Goal: Information Seeking & Learning: Learn about a topic

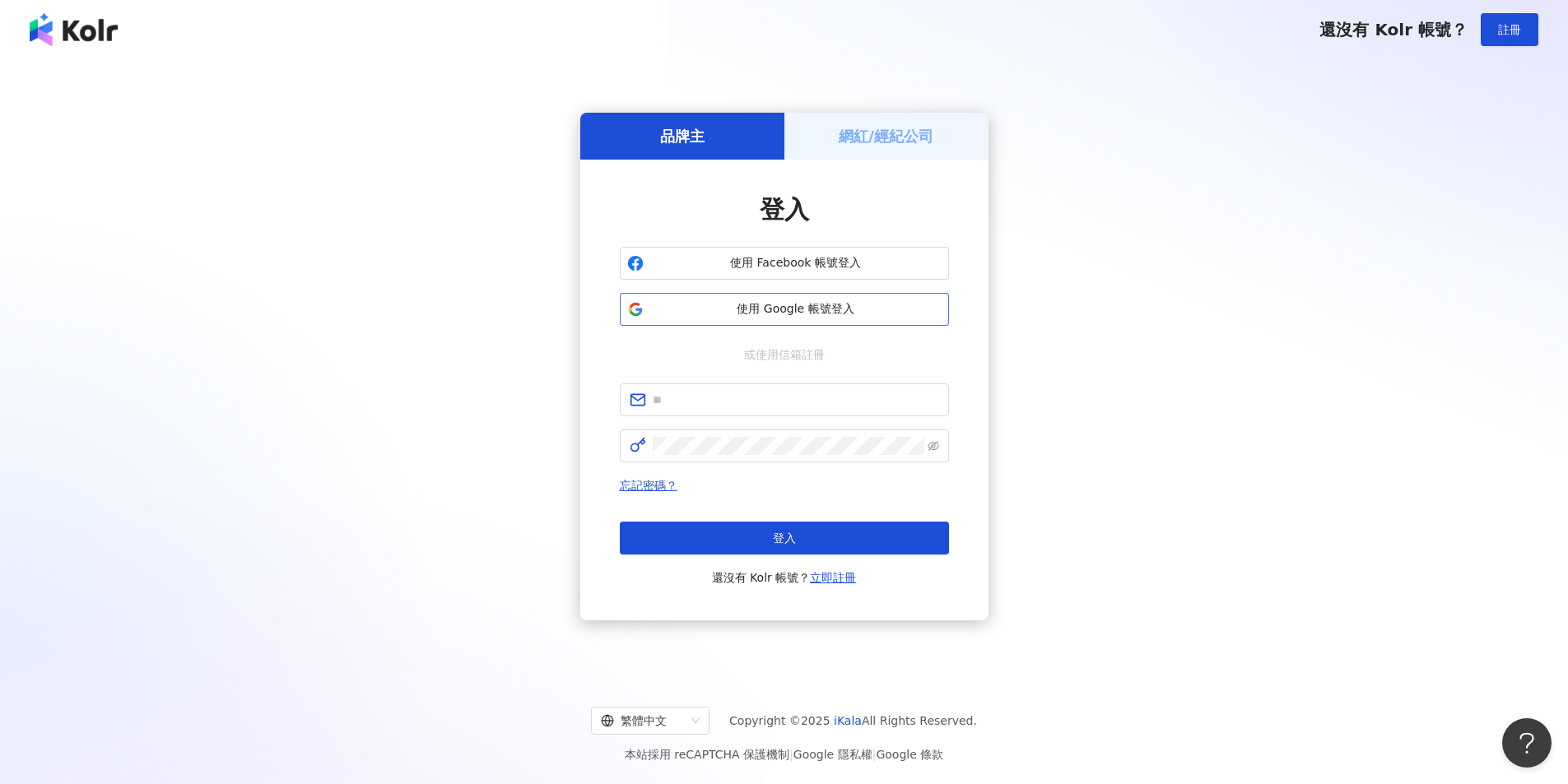
click at [808, 305] on span "使用 Google 帳號登入" at bounding box center [796, 309] width 291 height 16
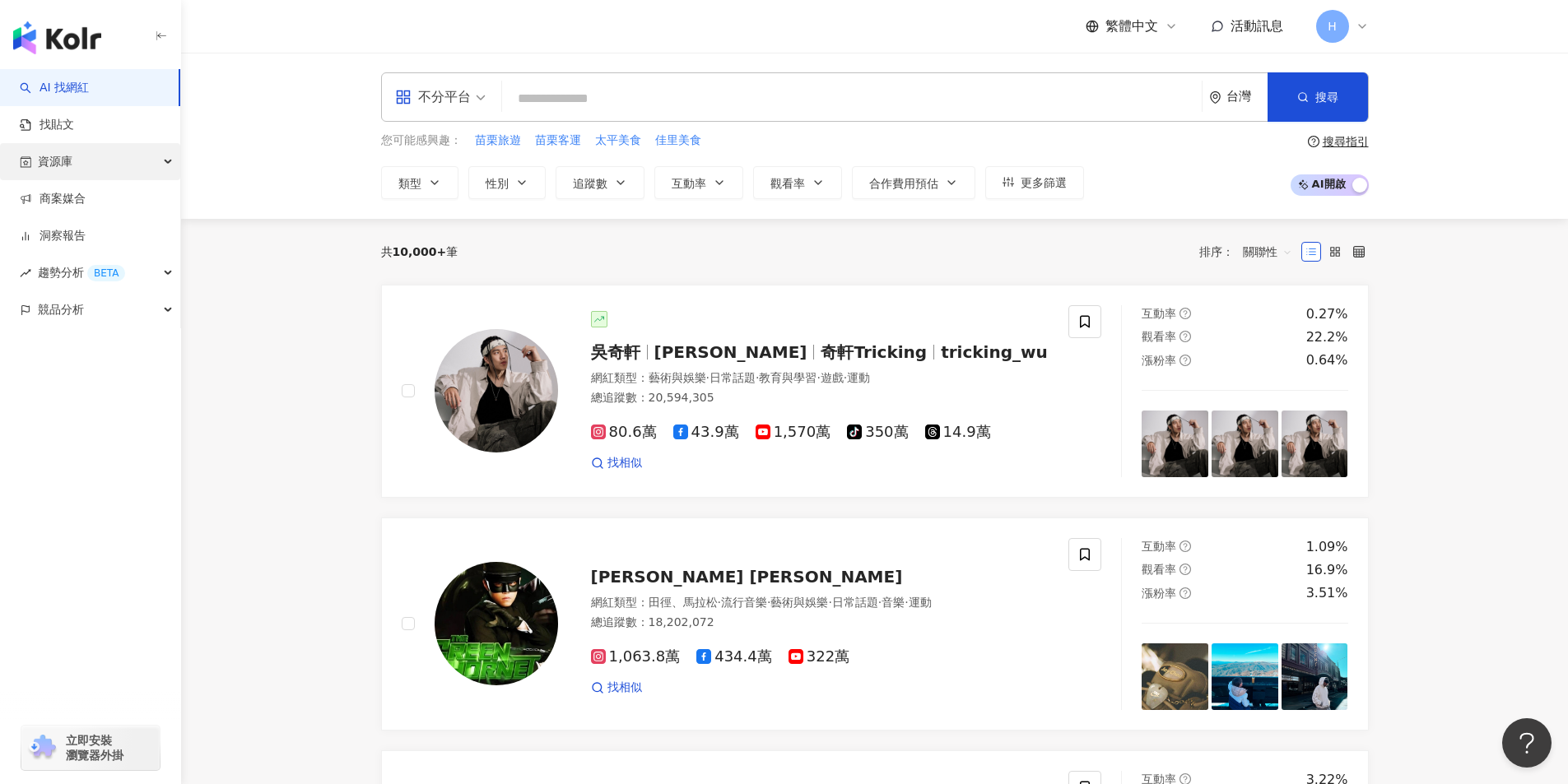
click at [100, 164] on div "資源庫" at bounding box center [90, 161] width 180 height 37
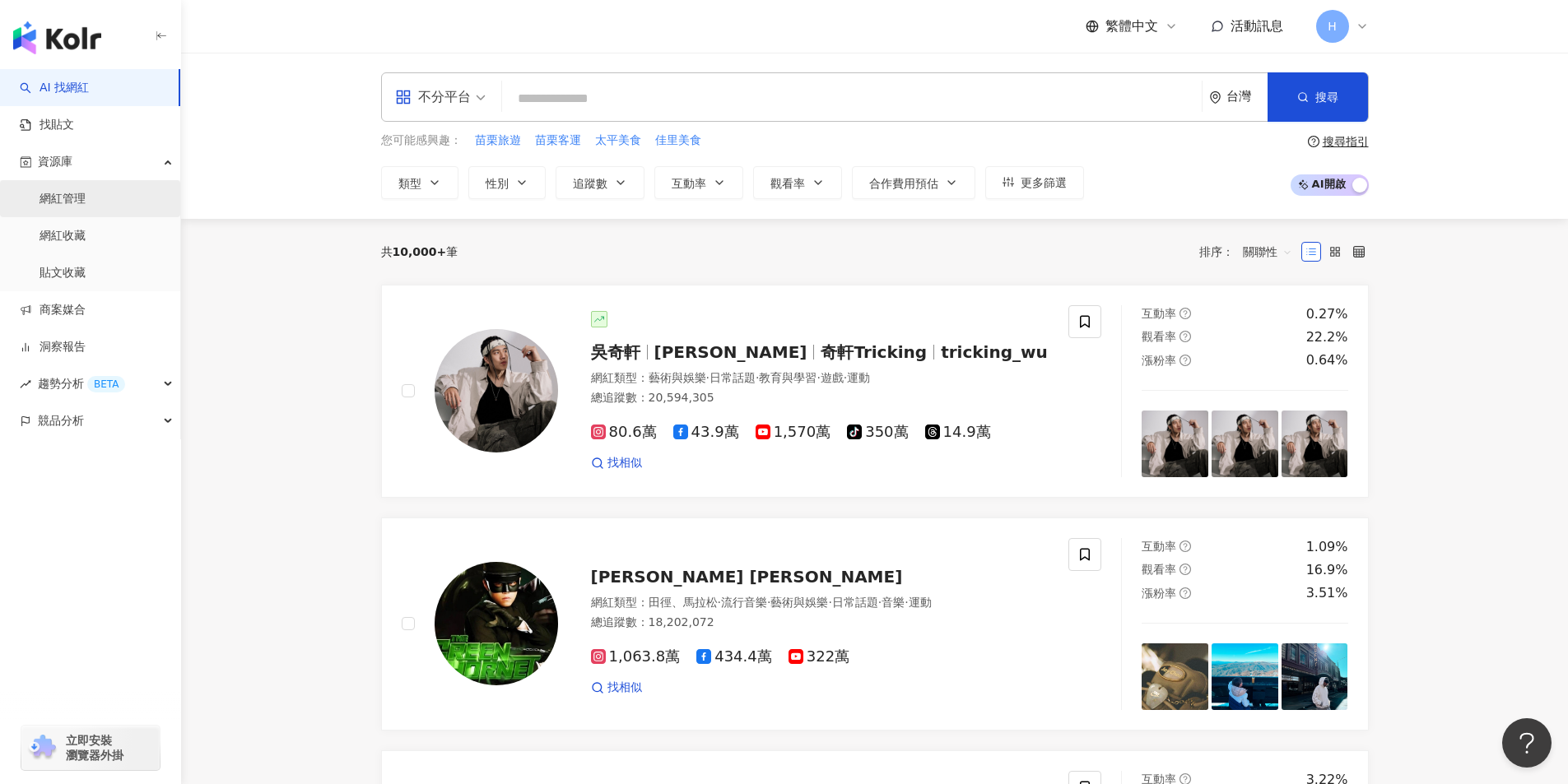
click at [85, 191] on link "網紅管理" at bounding box center [62, 199] width 46 height 16
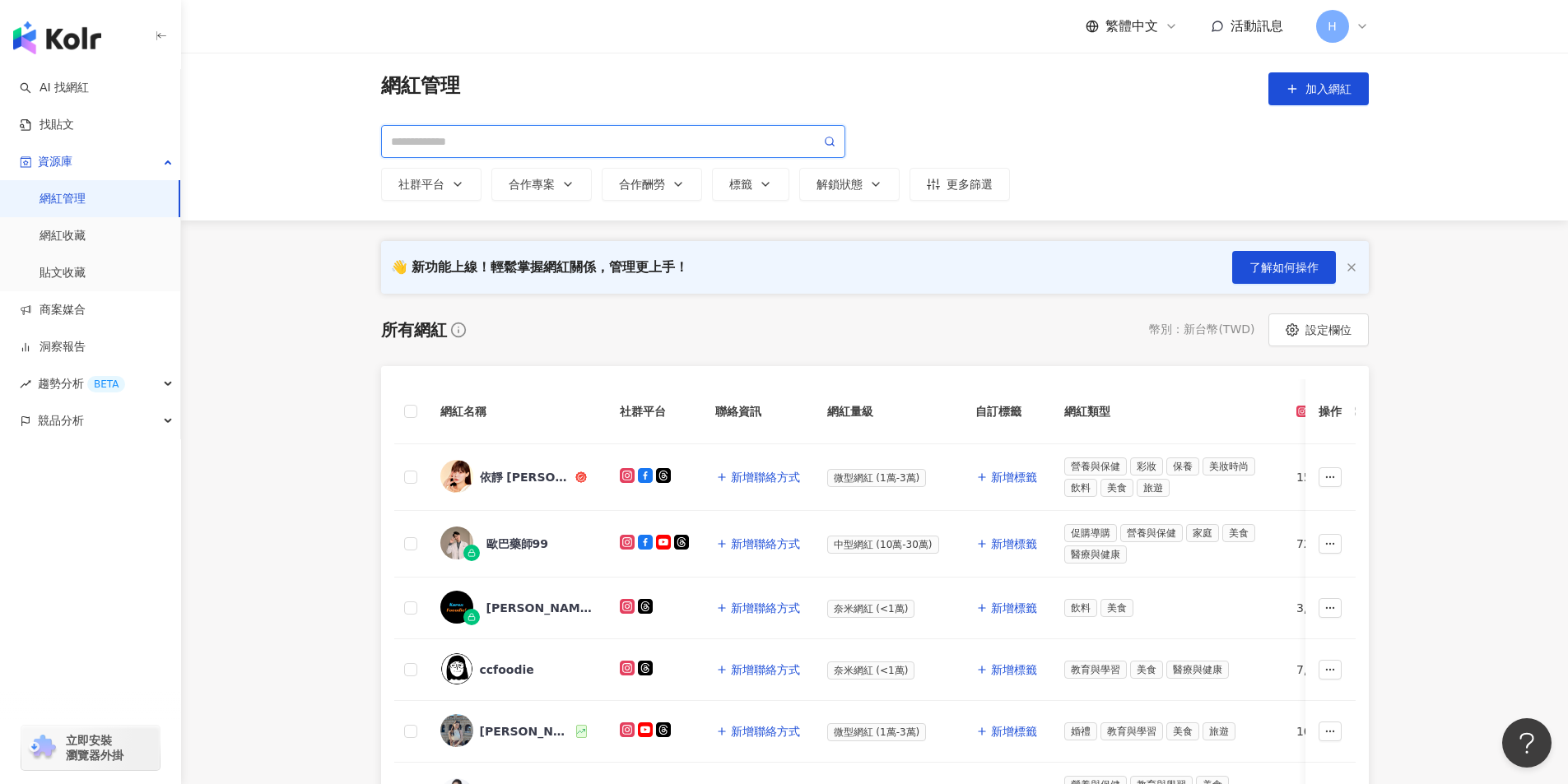
click at [597, 145] on input "search" at bounding box center [606, 141] width 430 height 18
click at [402, 146] on input "***" at bounding box center [606, 141] width 430 height 18
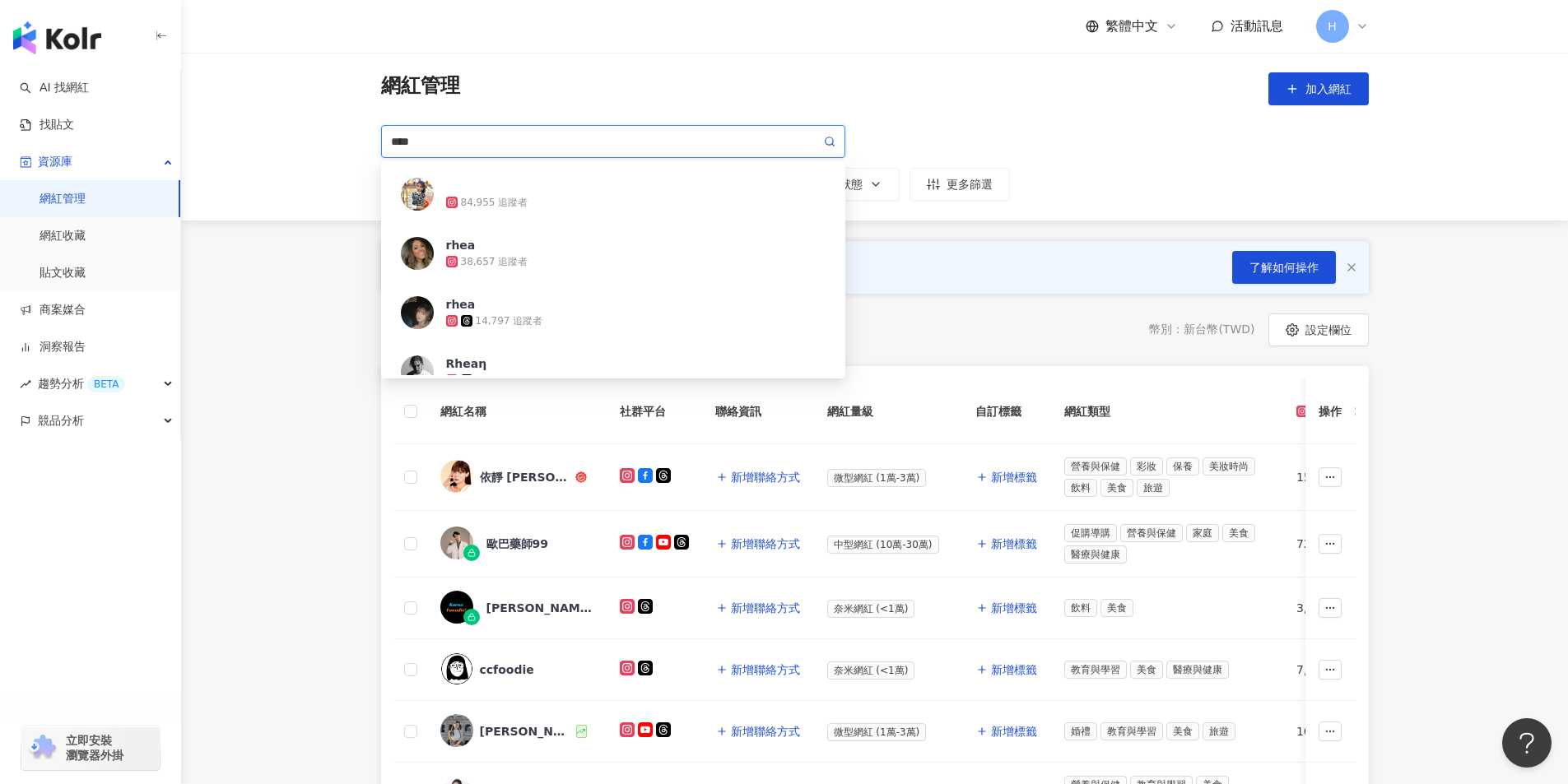
click at [391, 140] on input "****" at bounding box center [606, 141] width 430 height 18
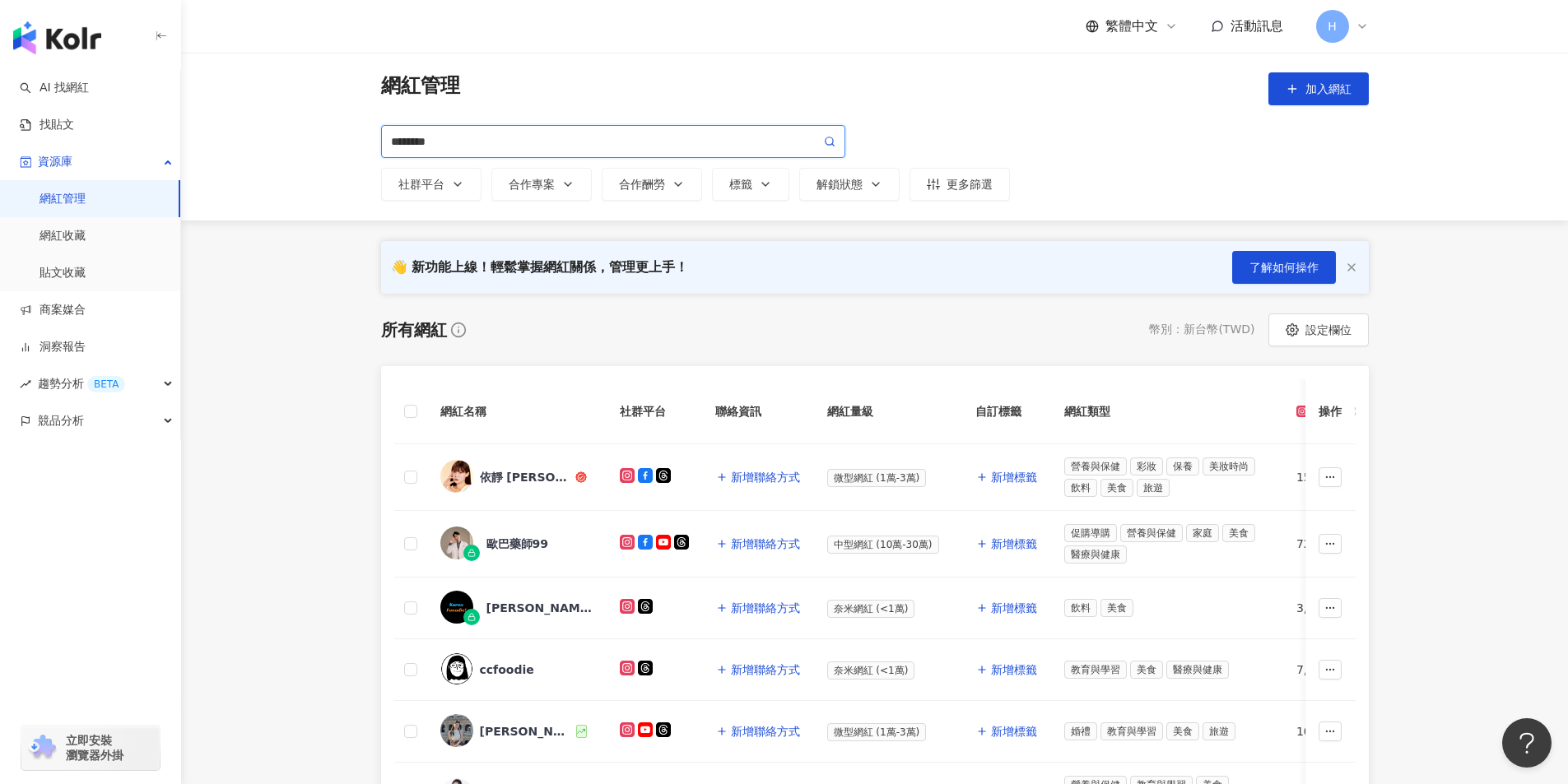
type input "*********"
click at [535, 193] on span "lady_rhea_tw" at bounding box center [500, 185] width 107 height 16
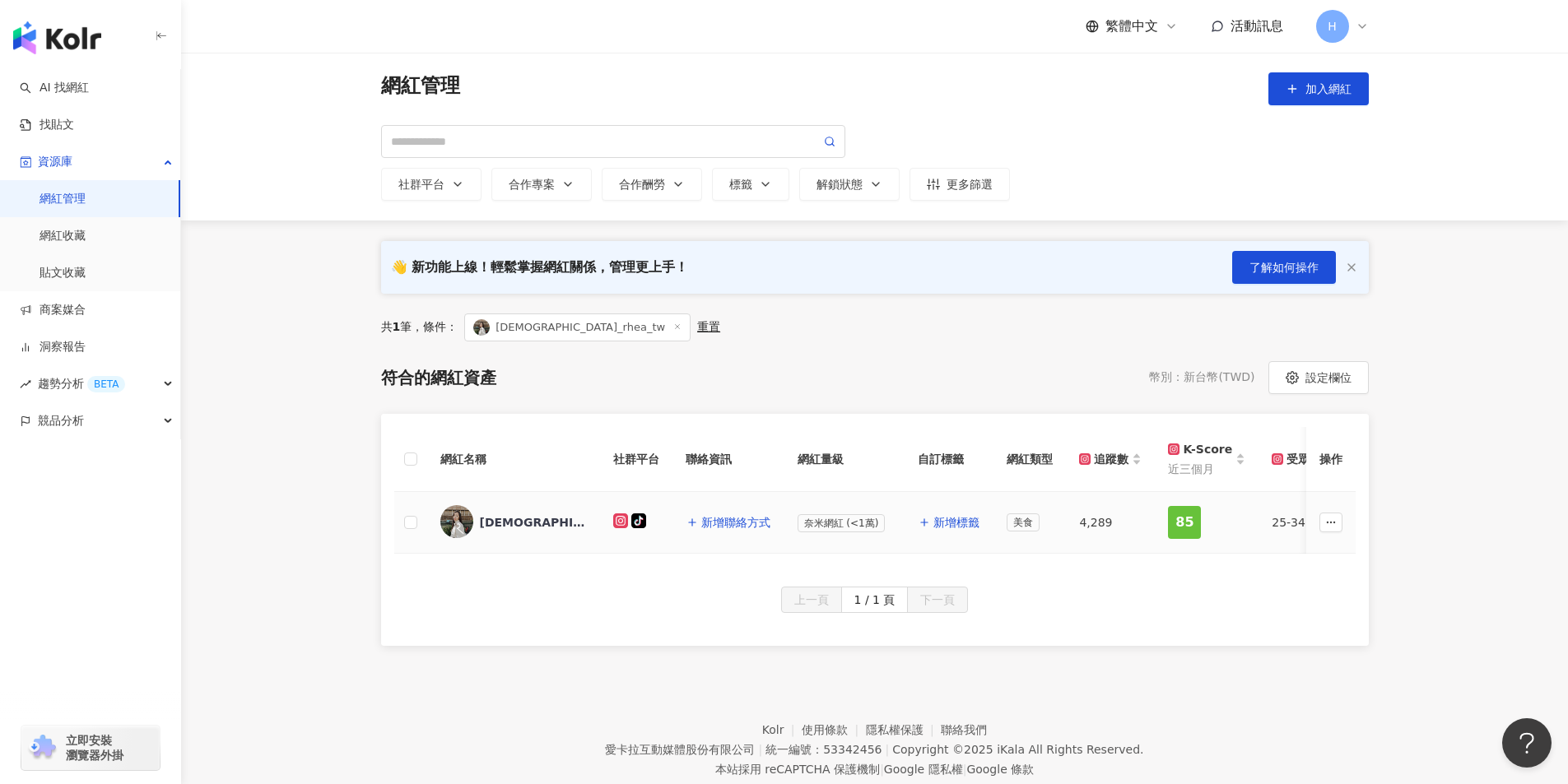
click at [1044, 522] on div "美食" at bounding box center [1029, 522] width 46 height 18
click at [538, 525] on div "lady_rhea_tw" at bounding box center [533, 522] width 107 height 16
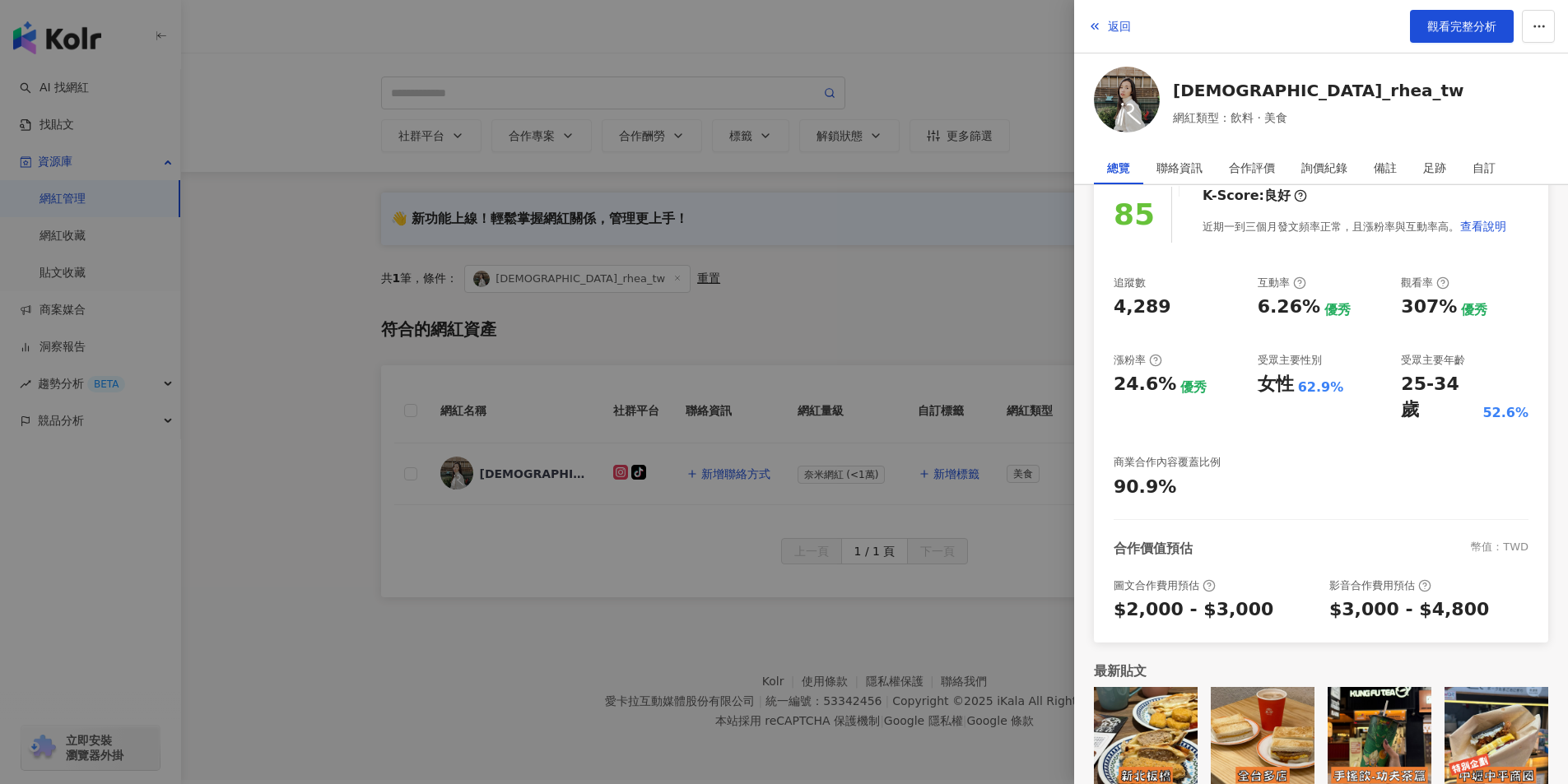
scroll to position [76, 0]
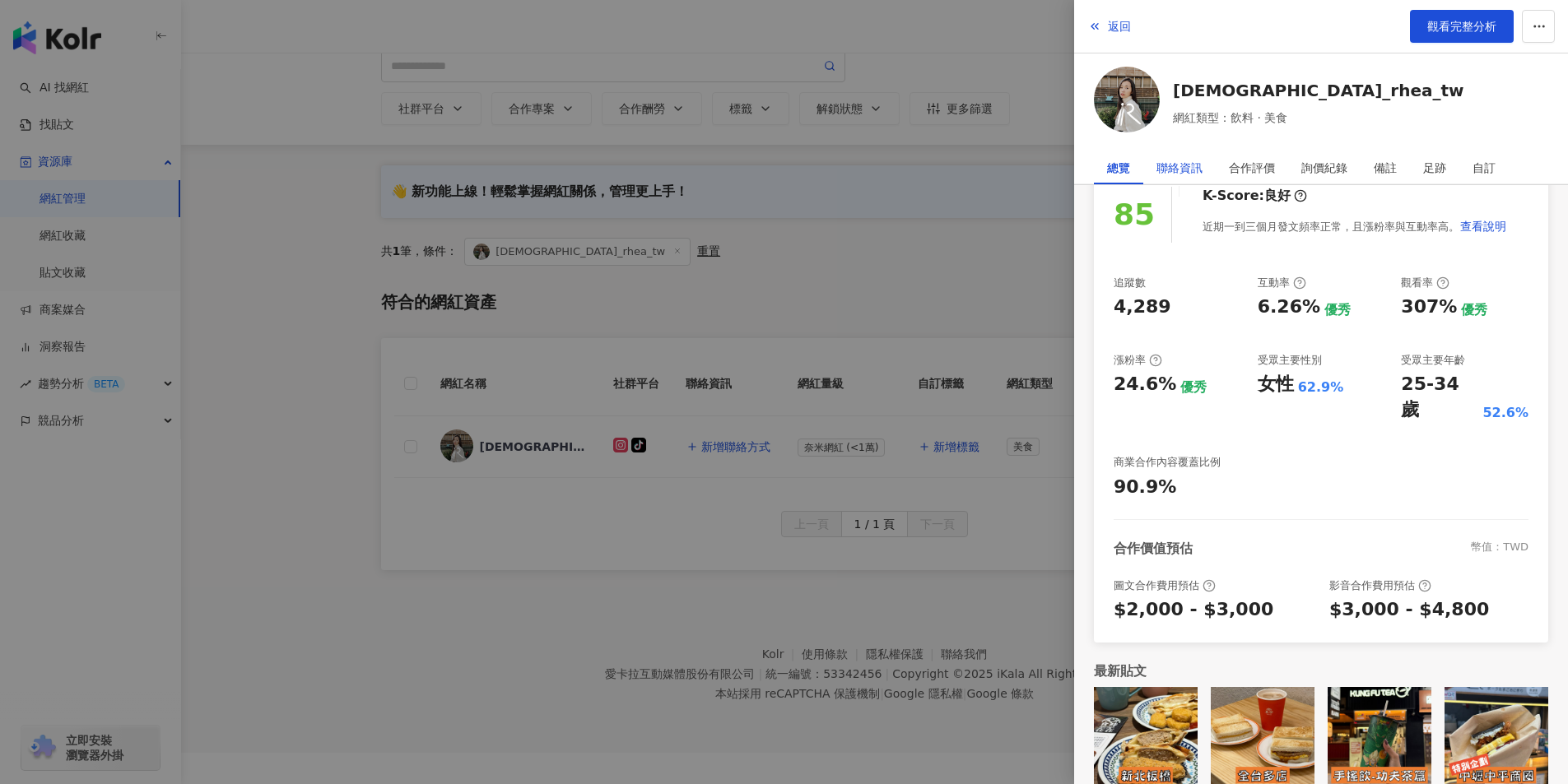
click at [1171, 171] on div "聯絡資訊" at bounding box center [1179, 168] width 46 height 33
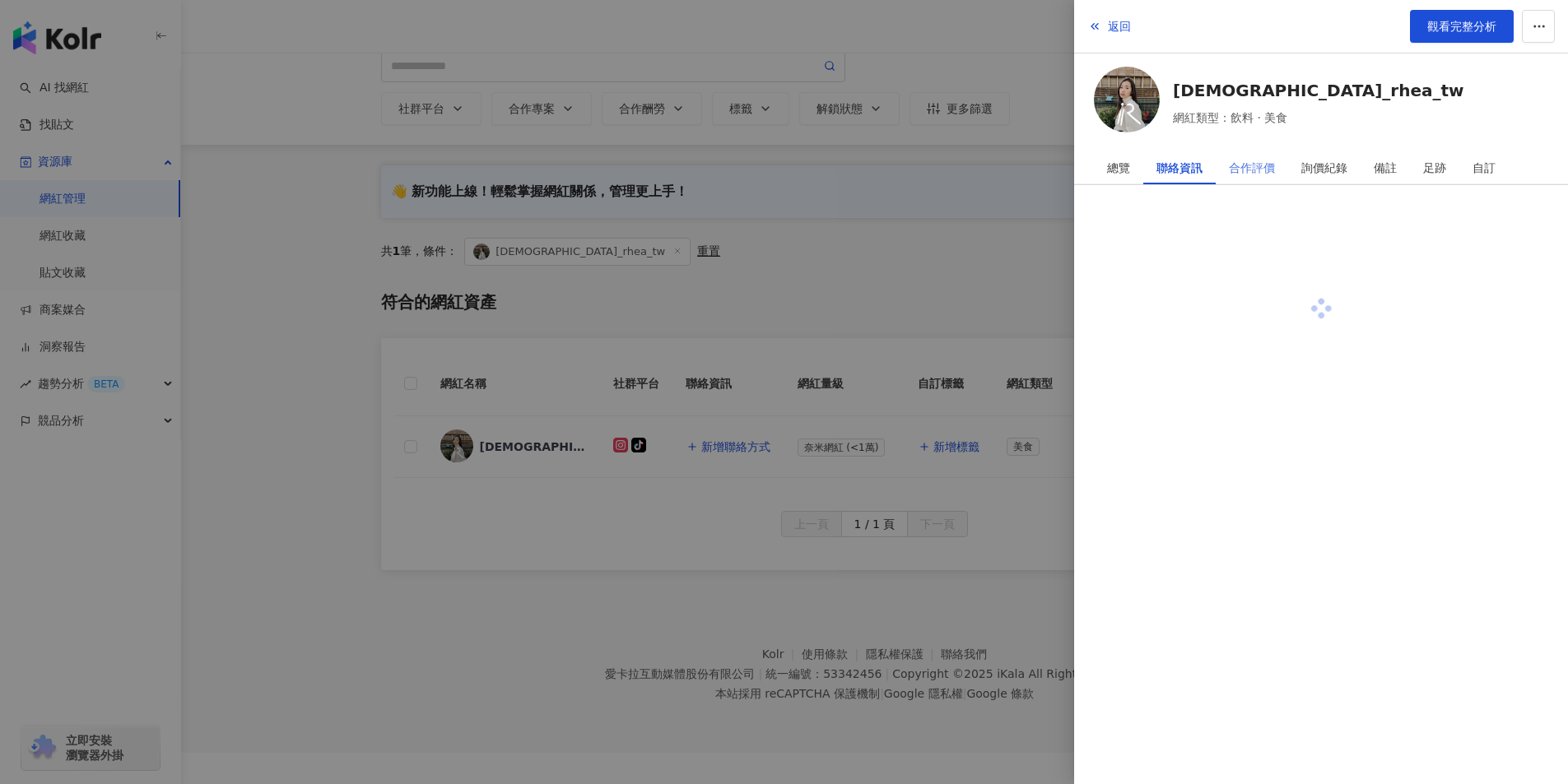
scroll to position [0, 0]
click at [1258, 169] on div "合作評價" at bounding box center [1251, 168] width 46 height 33
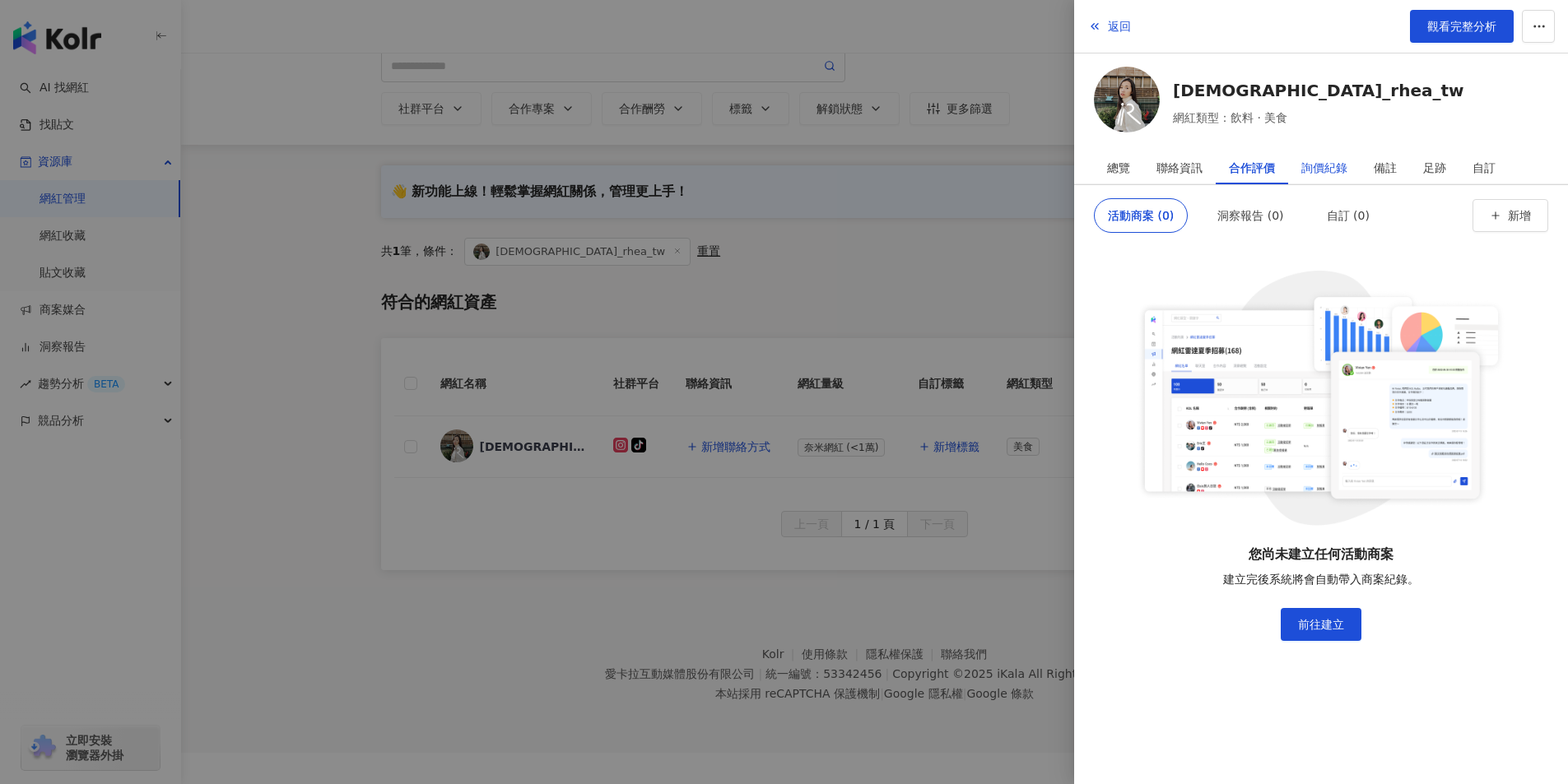
click at [1340, 166] on div "詢價紀錄" at bounding box center [1323, 168] width 46 height 33
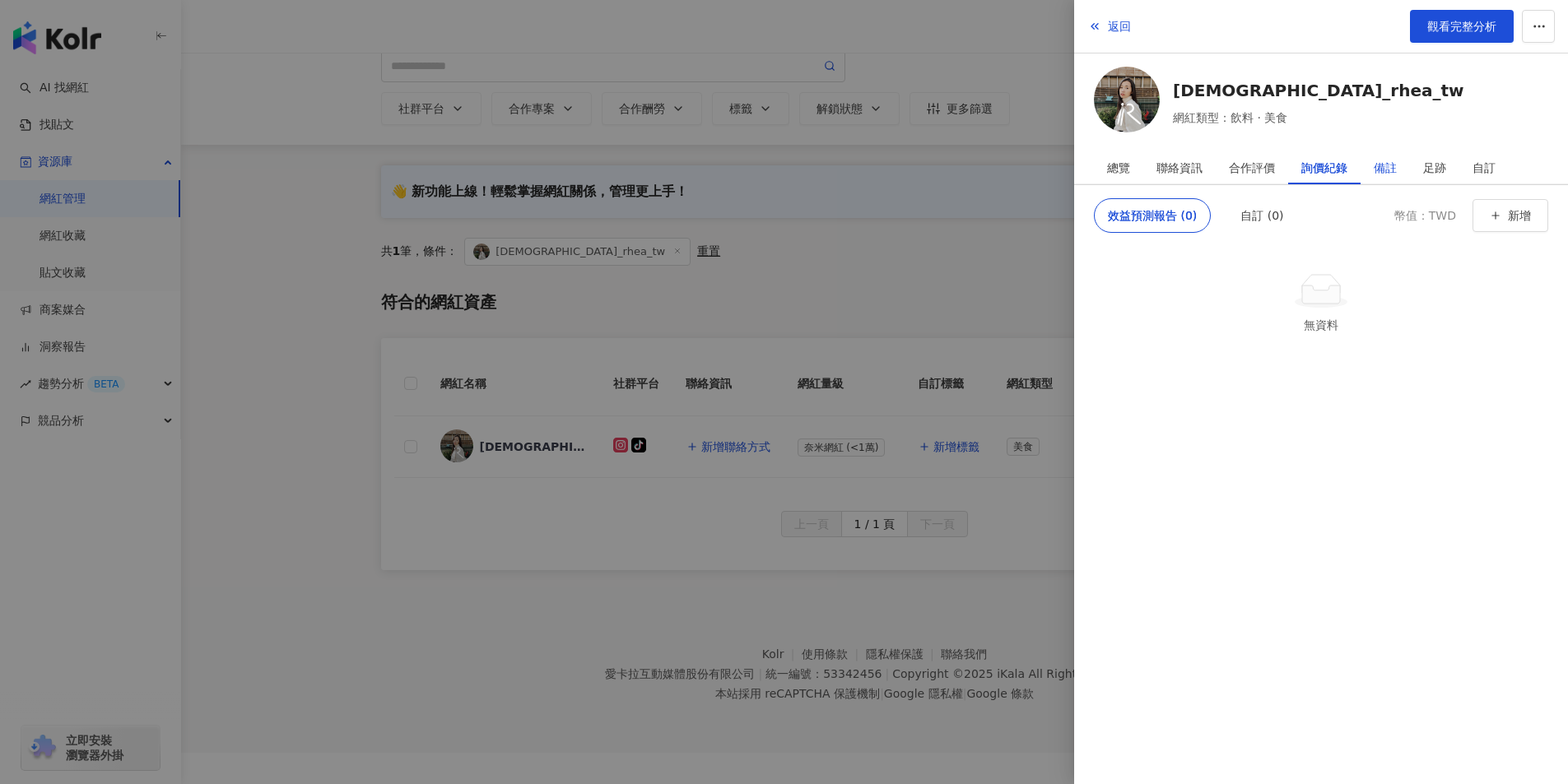
click at [1384, 167] on div "備註" at bounding box center [1384, 168] width 23 height 33
click at [1433, 167] on div "足跡" at bounding box center [1434, 168] width 23 height 33
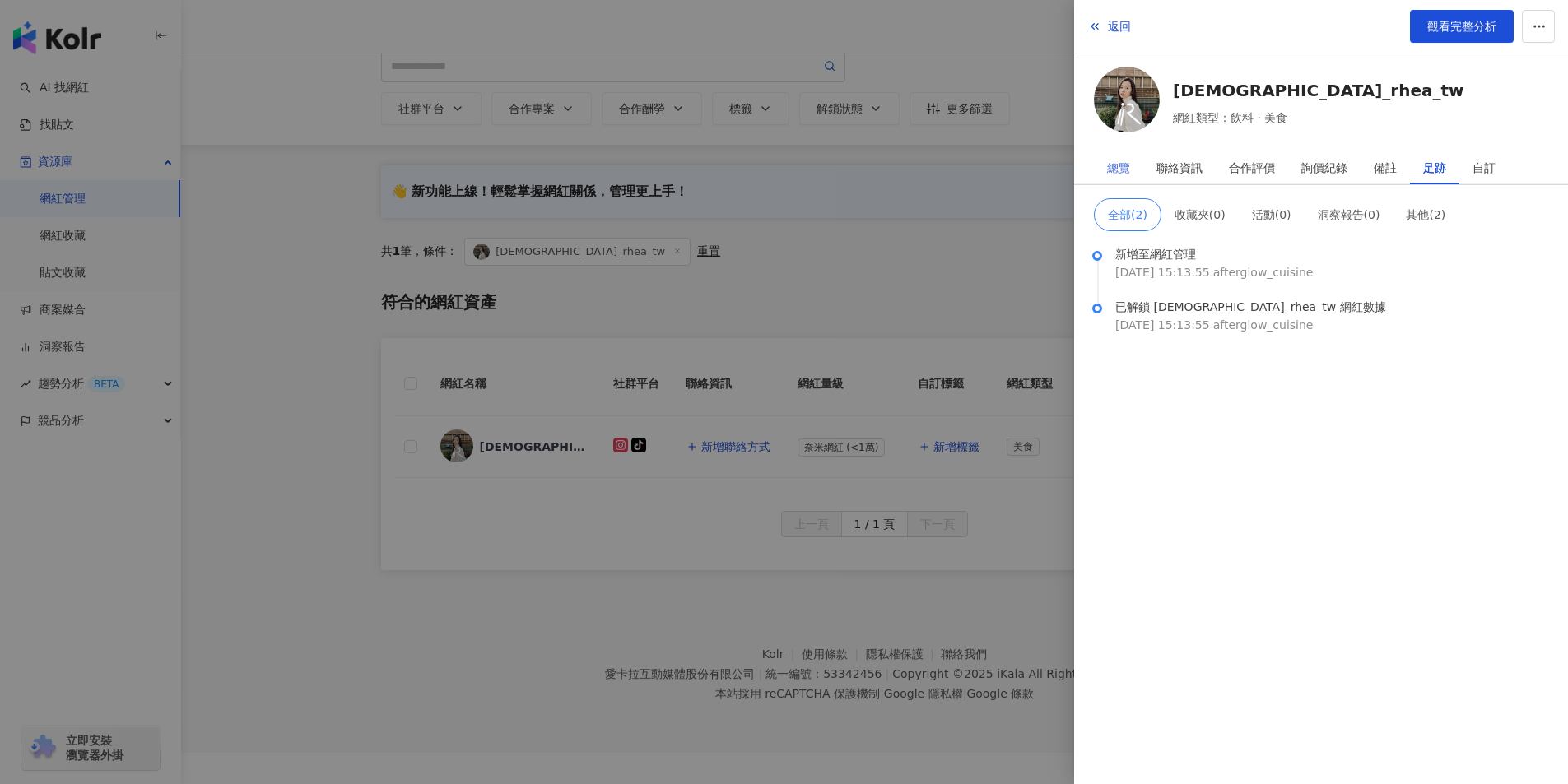
click at [1129, 167] on div "總覽" at bounding box center [1117, 168] width 49 height 33
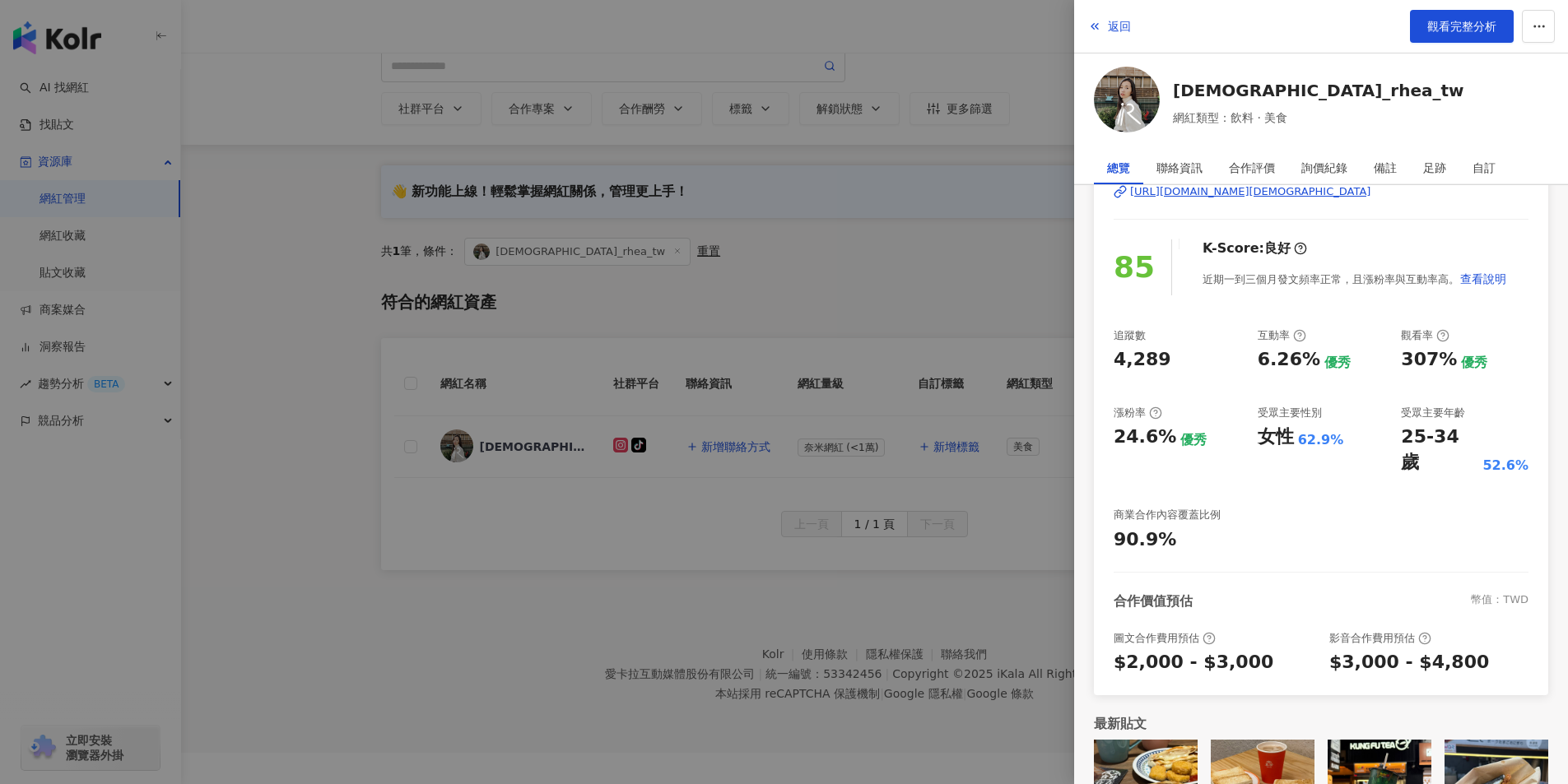
scroll to position [78, 0]
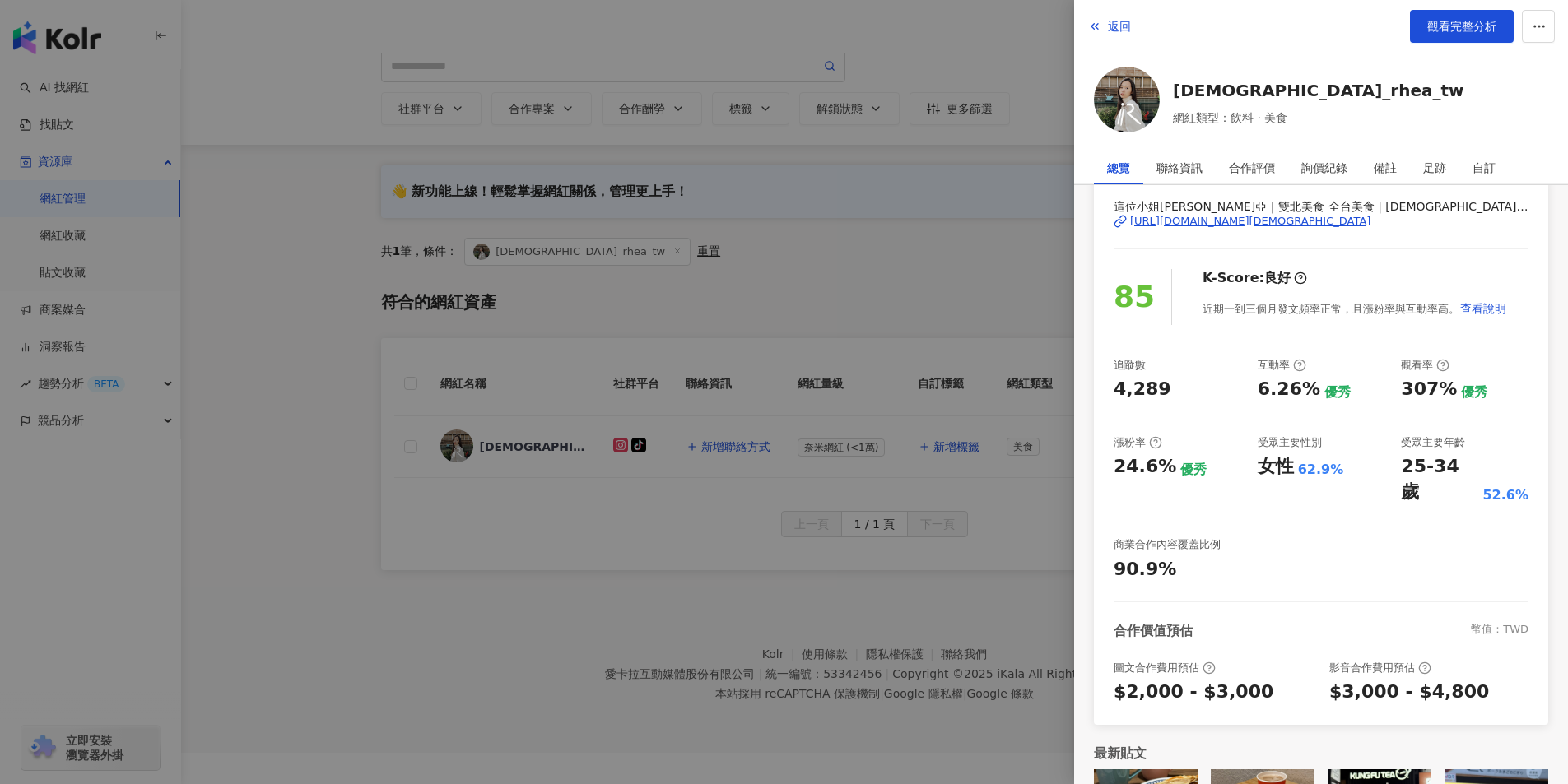
click at [831, 304] on div at bounding box center [784, 392] width 1568 height 784
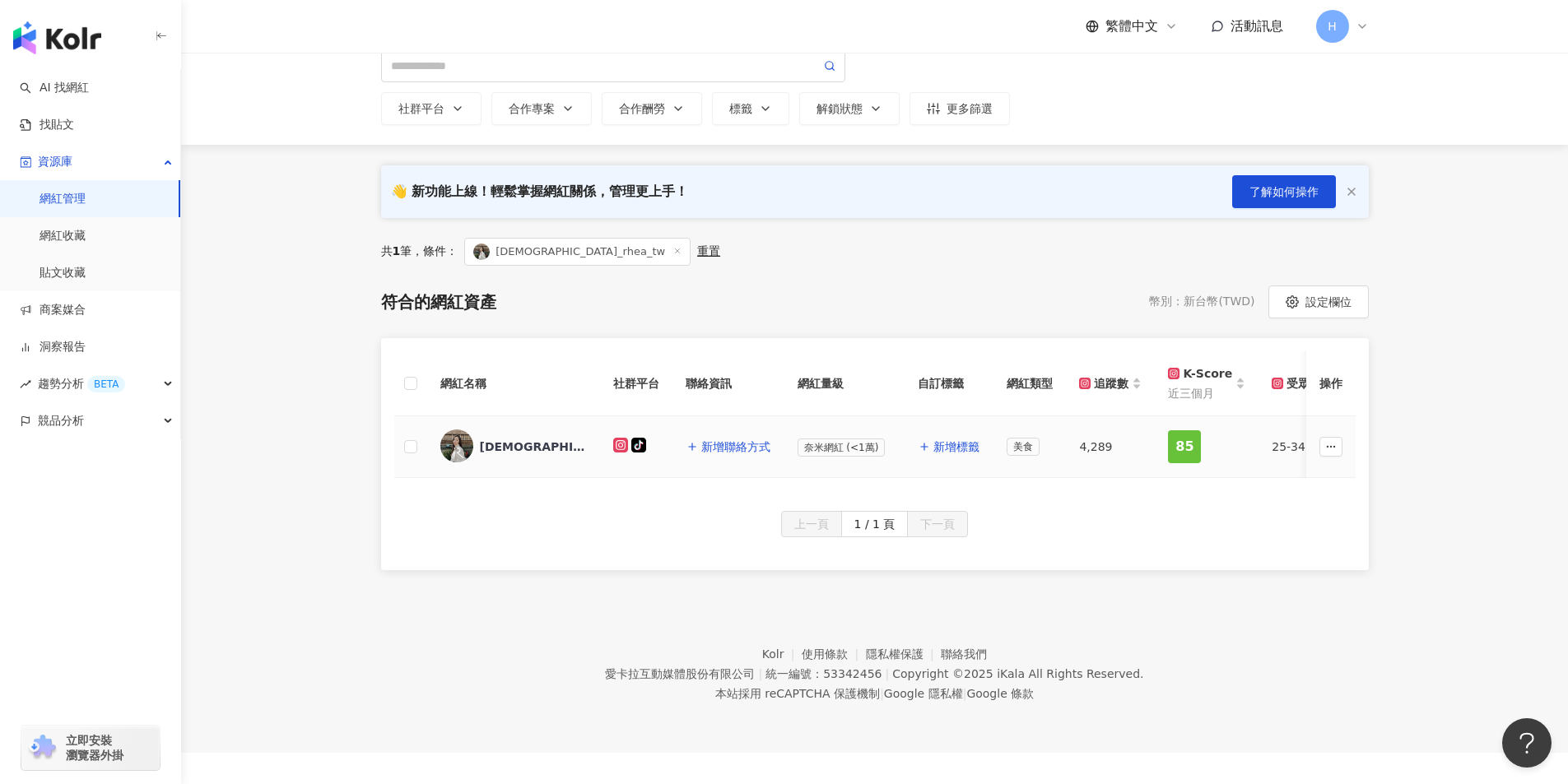
click at [526, 443] on div "lady_rhea_tw" at bounding box center [533, 446] width 107 height 16
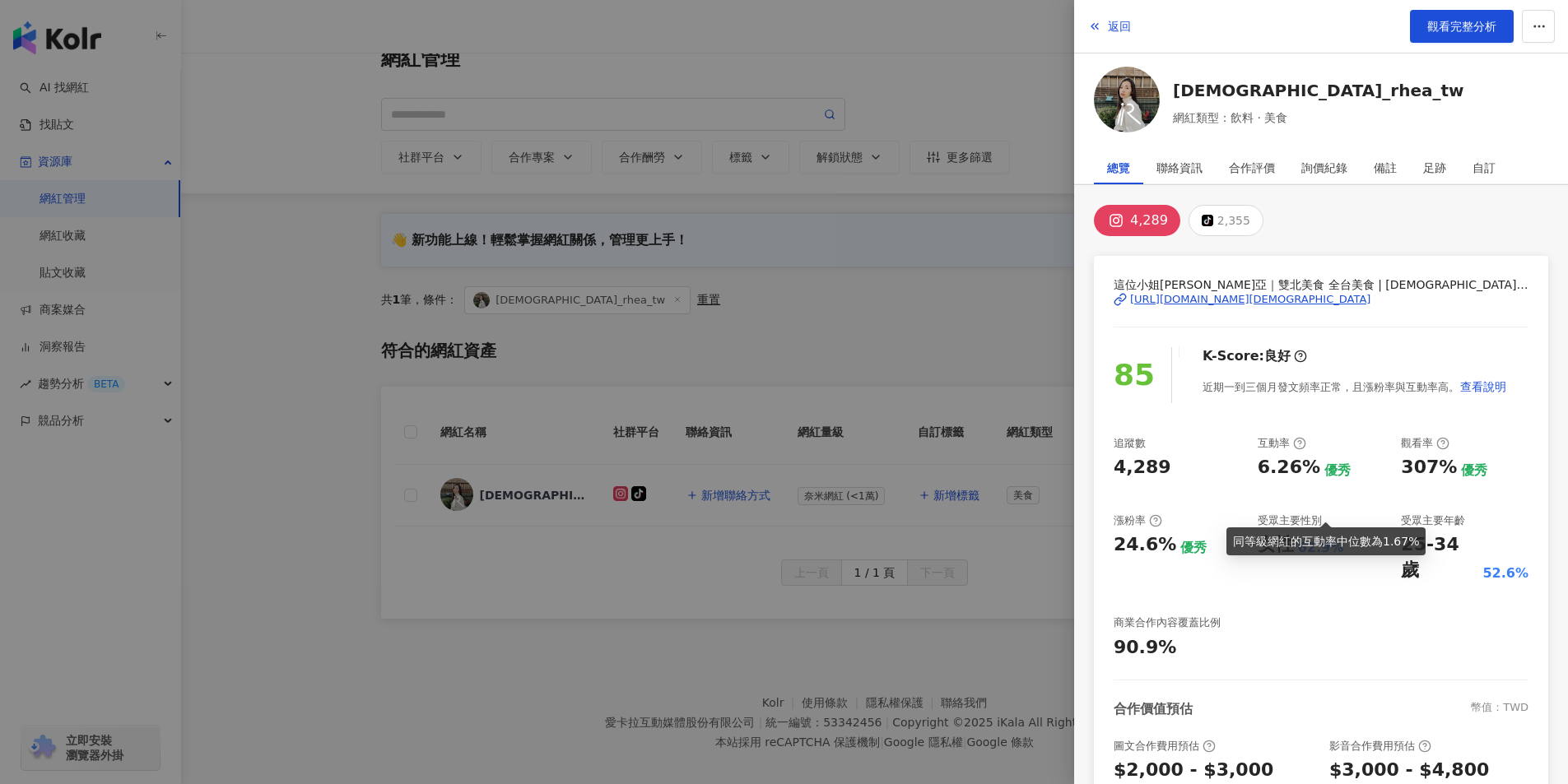
scroll to position [0, 0]
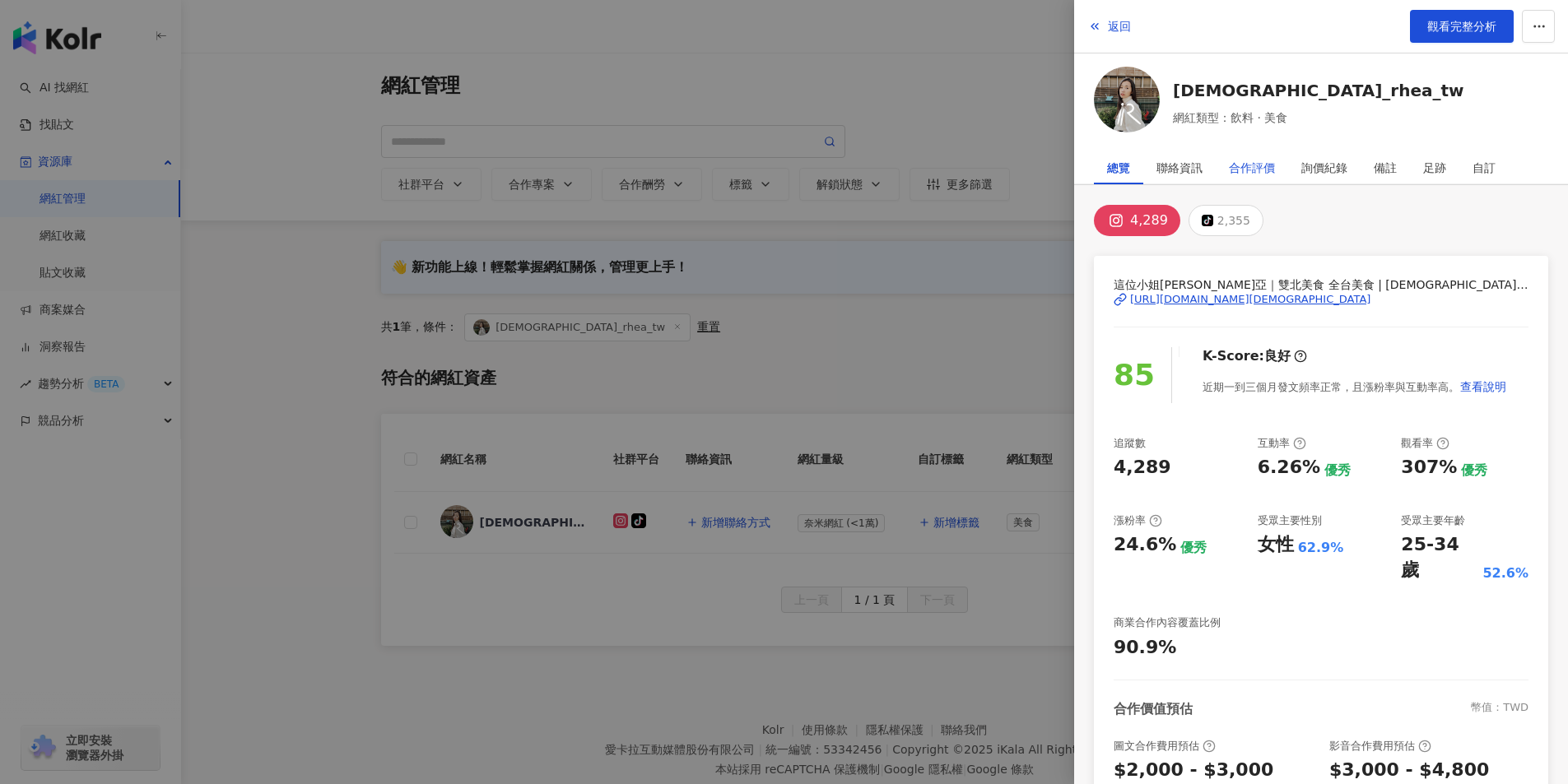
click at [1264, 162] on div "合作評價" at bounding box center [1251, 168] width 46 height 33
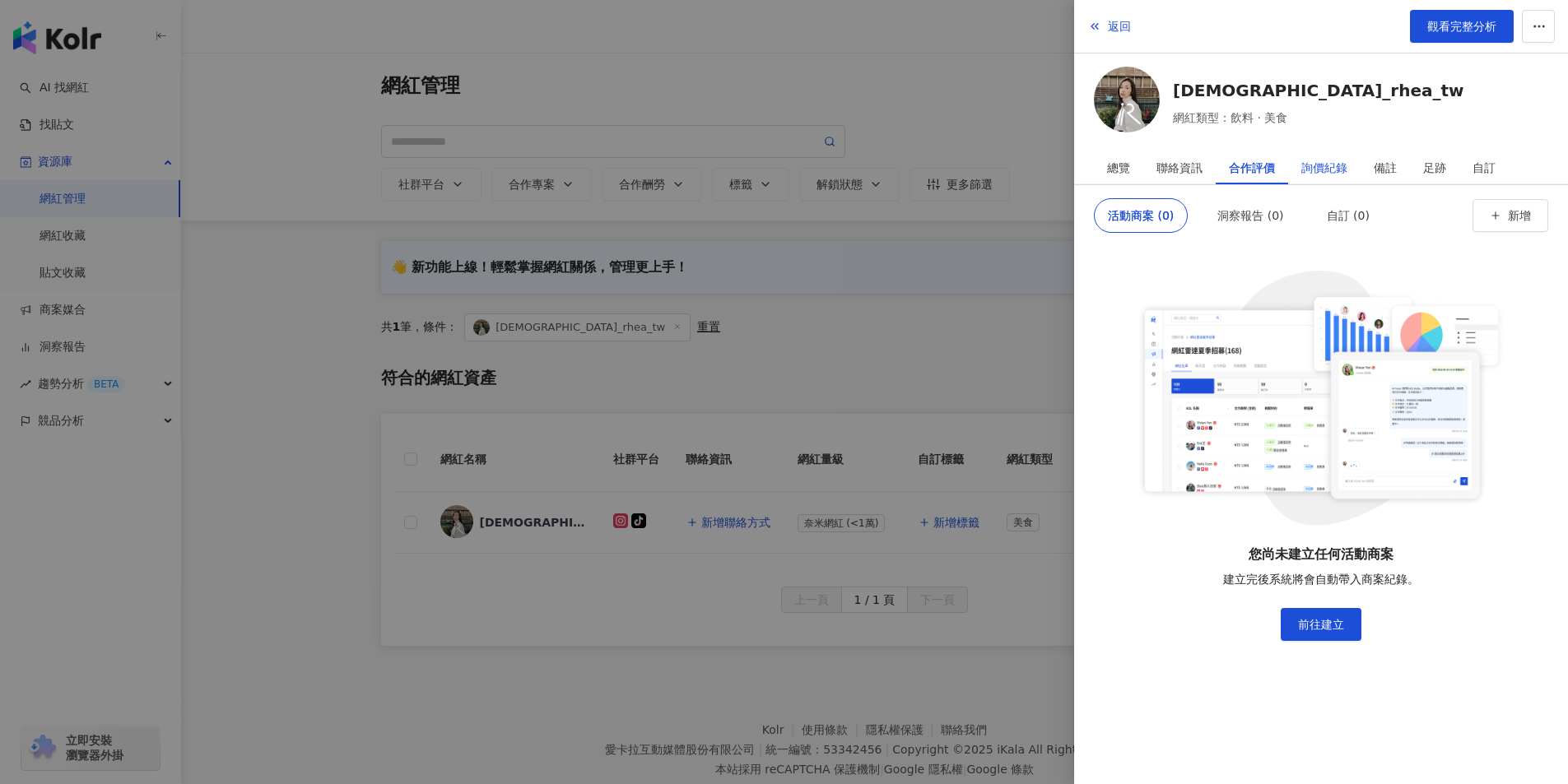
click at [1322, 169] on div "詢價紀錄" at bounding box center [1323, 168] width 46 height 33
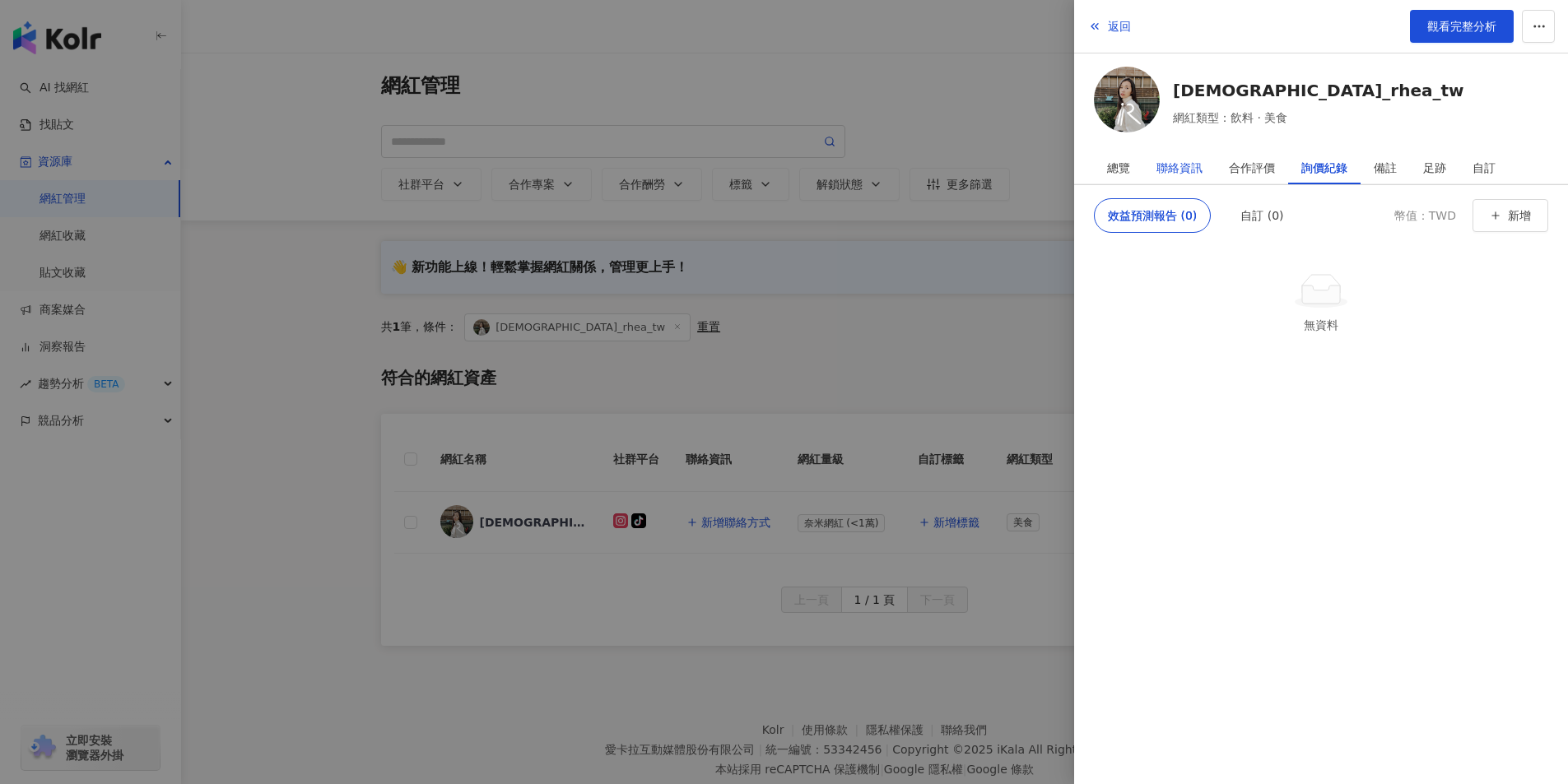
click at [1179, 173] on div "聯絡資訊" at bounding box center [1179, 168] width 46 height 33
click at [1128, 169] on div "總覽" at bounding box center [1118, 168] width 23 height 33
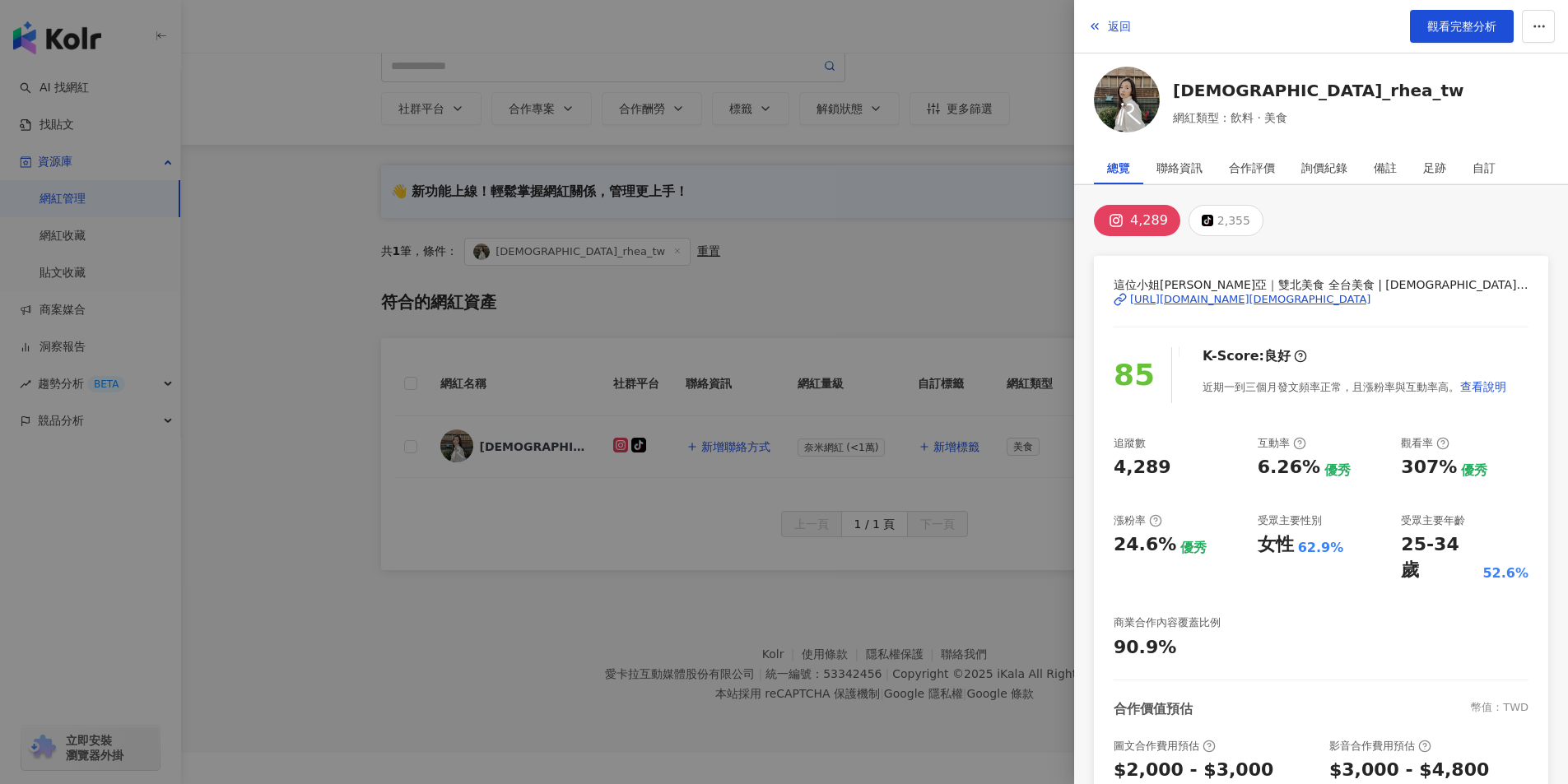
click at [947, 266] on div at bounding box center [784, 392] width 1568 height 784
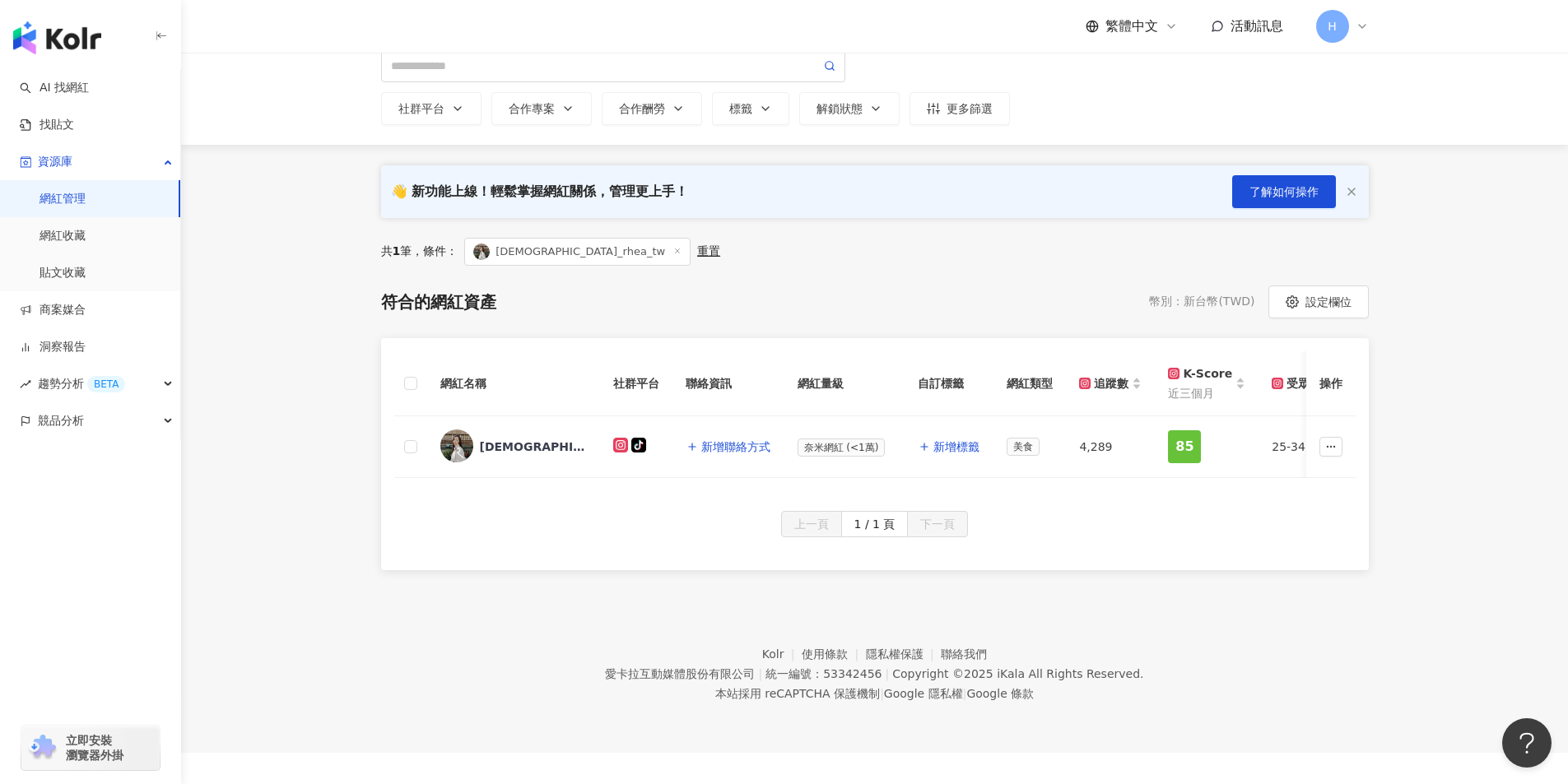
click at [1324, 29] on span "H" at bounding box center [1332, 26] width 33 height 33
click at [1386, 220] on span "切換工作區" at bounding box center [1378, 223] width 58 height 13
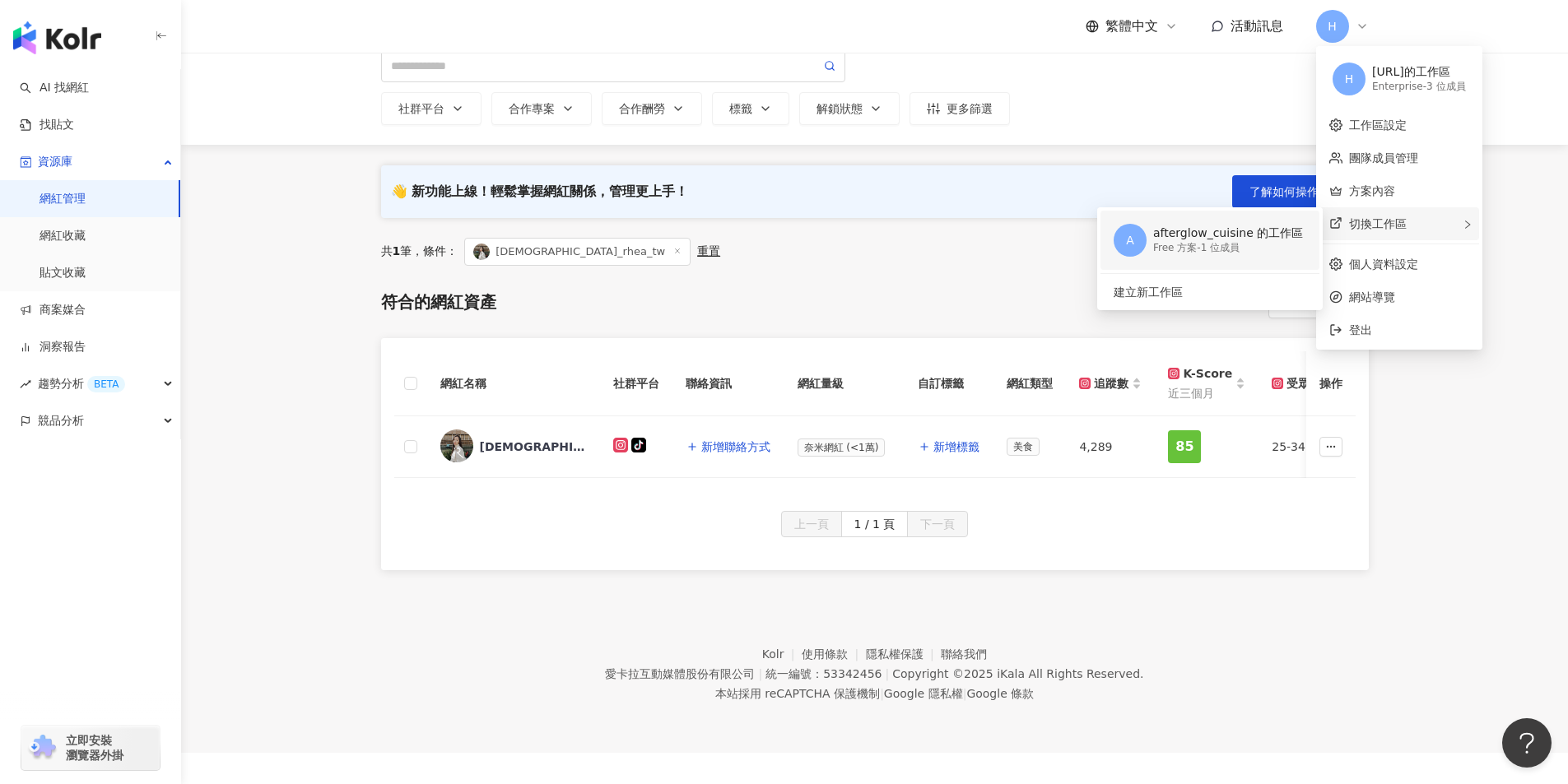
click at [1290, 226] on div "afterglow_cuisine 的工作區" at bounding box center [1228, 233] width 150 height 16
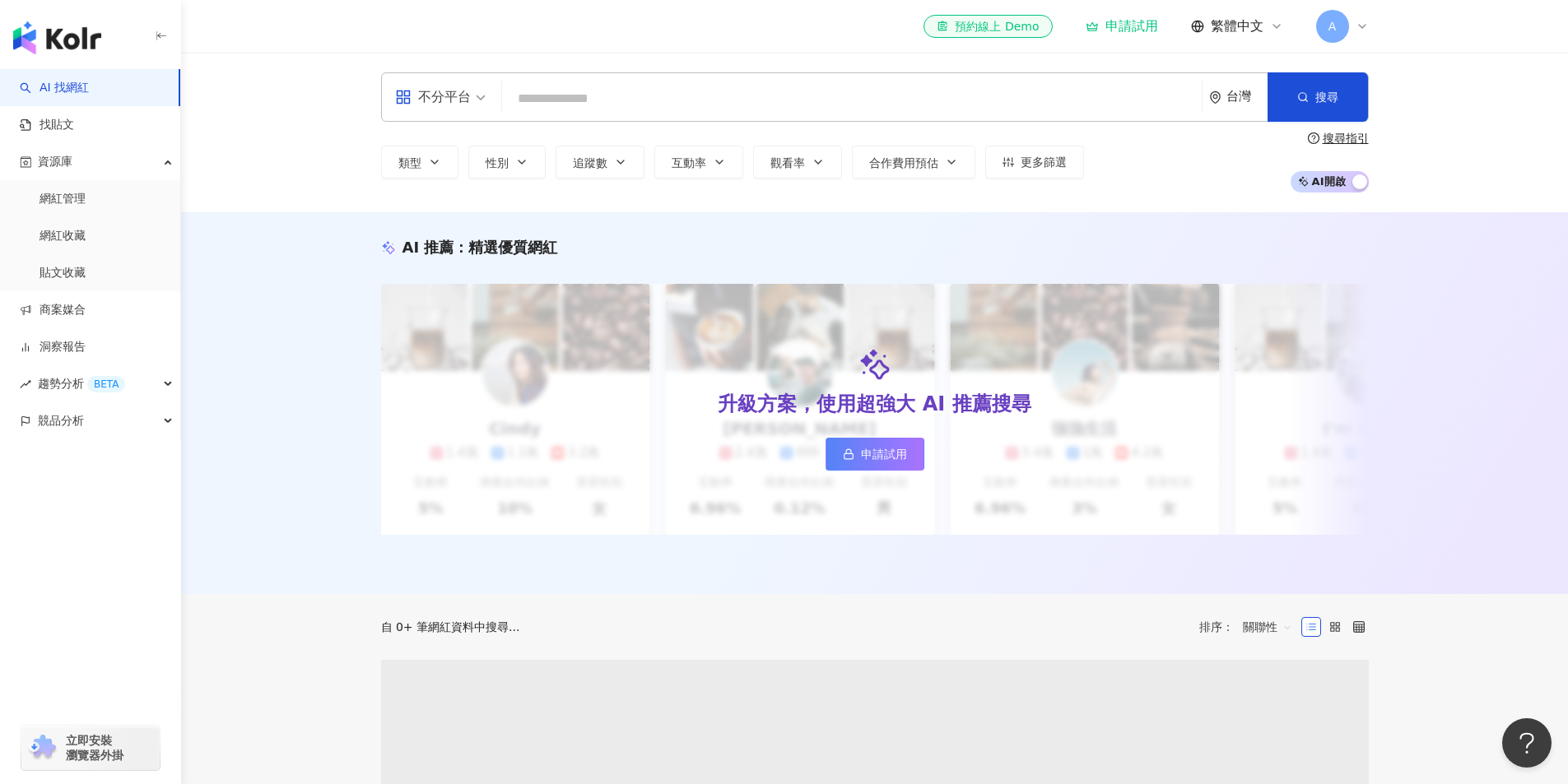
click at [1343, 28] on span "A" at bounding box center [1332, 26] width 33 height 33
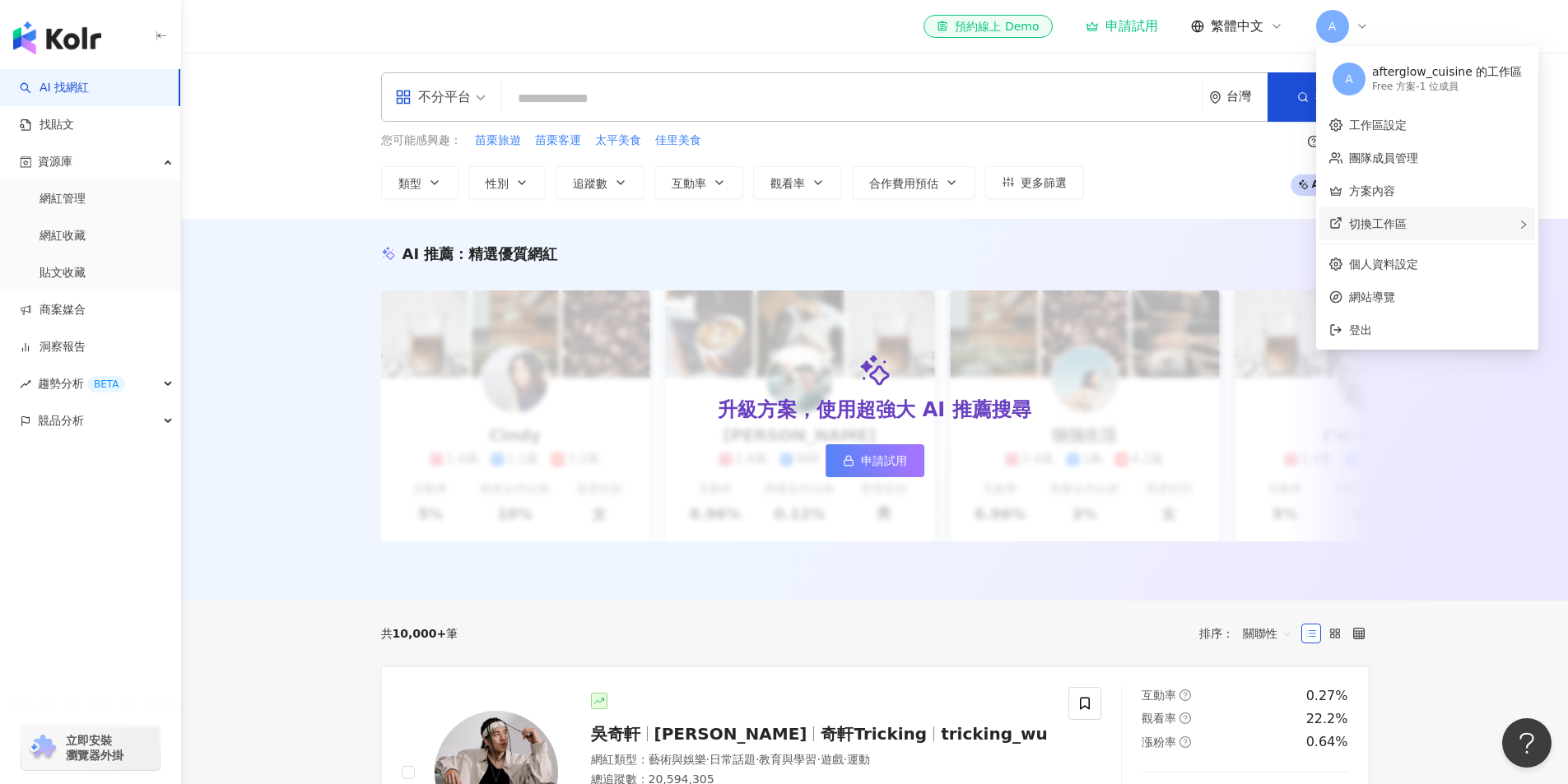
click at [1368, 215] on div "切換工作區" at bounding box center [1427, 224] width 215 height 33
click at [1260, 246] on div "Enterprise - 3 位成員" at bounding box center [1245, 248] width 94 height 14
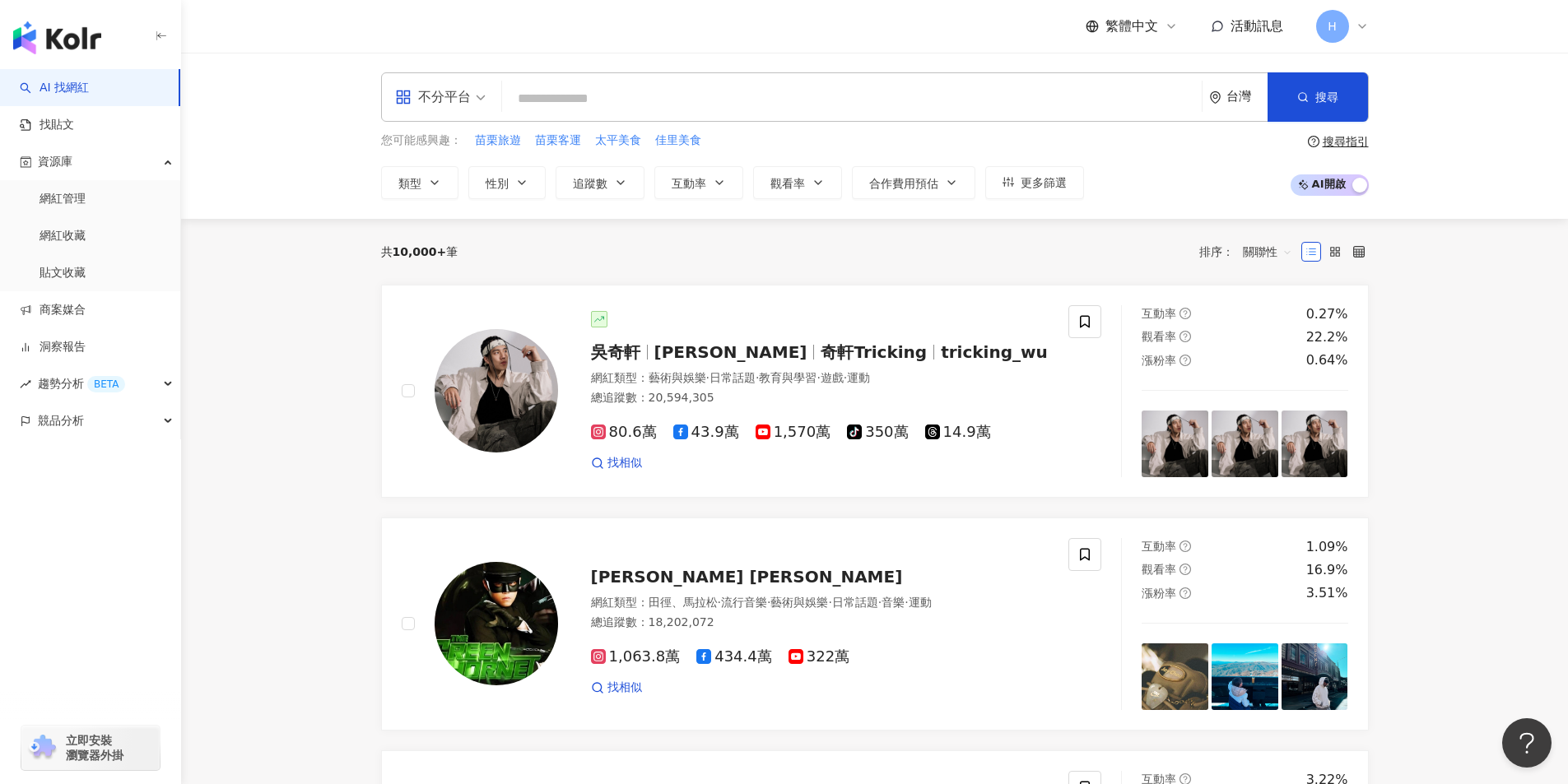
click at [704, 100] on input "search" at bounding box center [851, 98] width 687 height 31
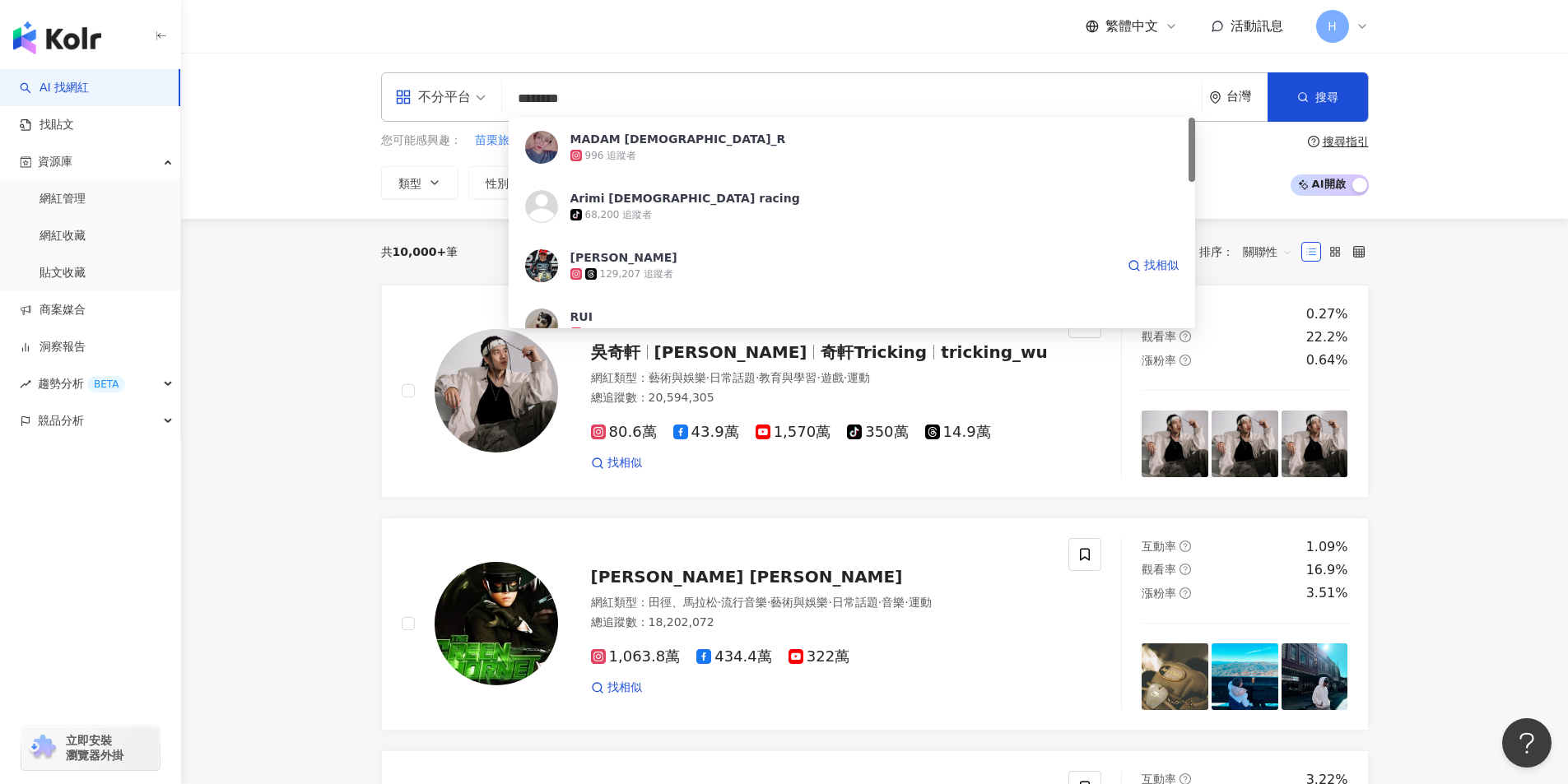
type input "*********"
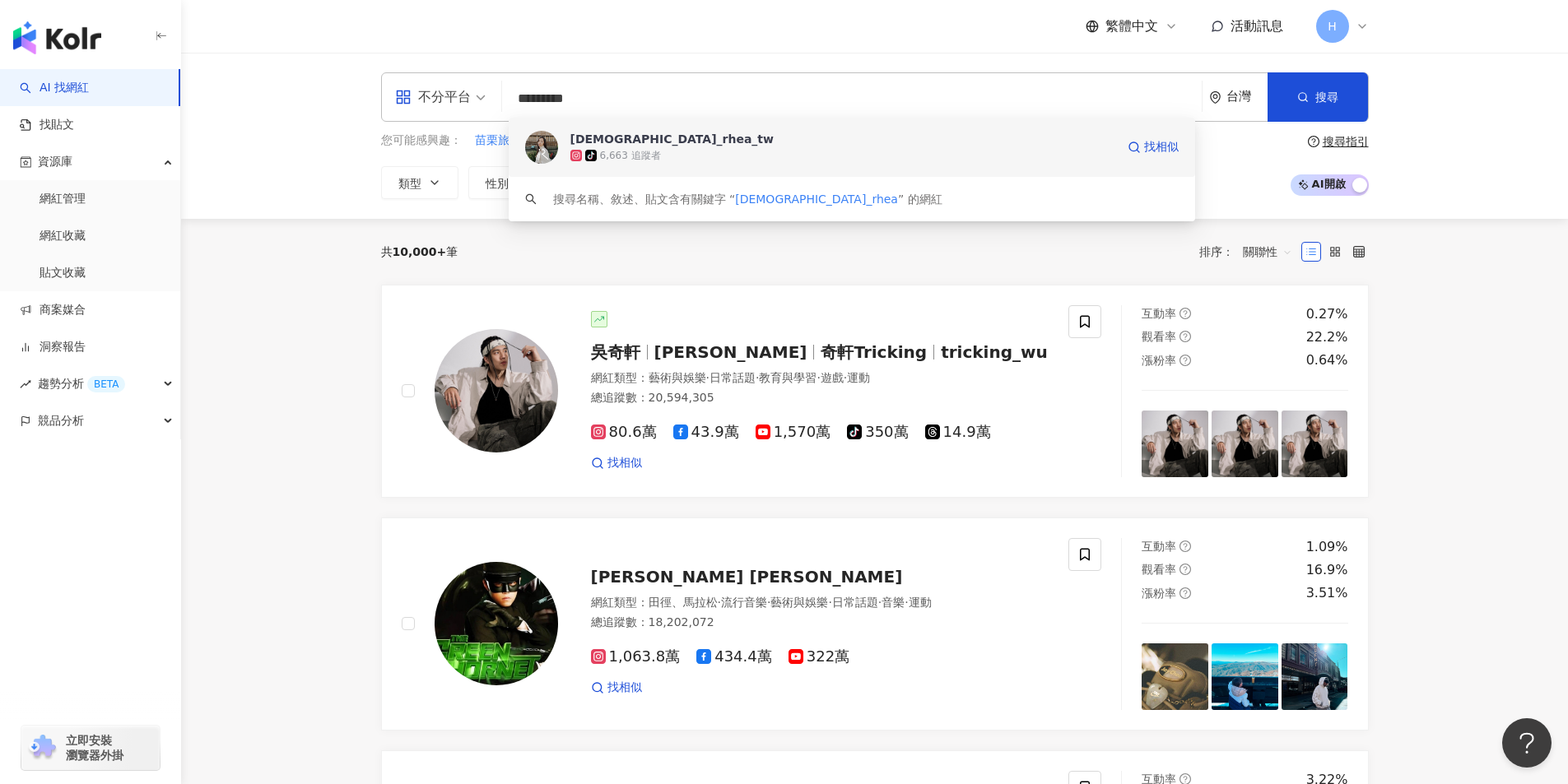
click at [707, 154] on div "tiktok-icon 6,663 追蹤者" at bounding box center [843, 155] width 544 height 16
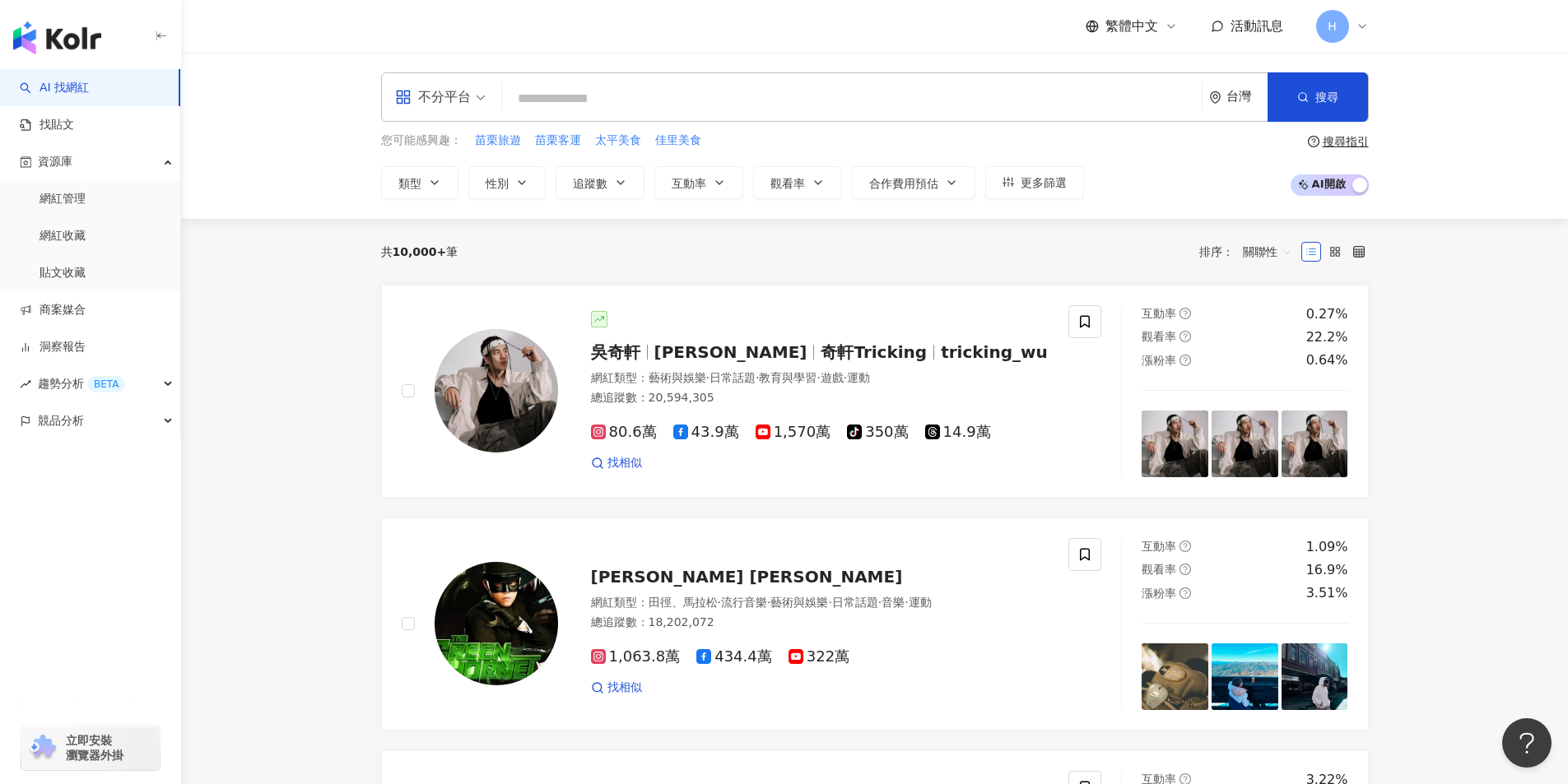
click at [536, 98] on input "search" at bounding box center [851, 98] width 687 height 31
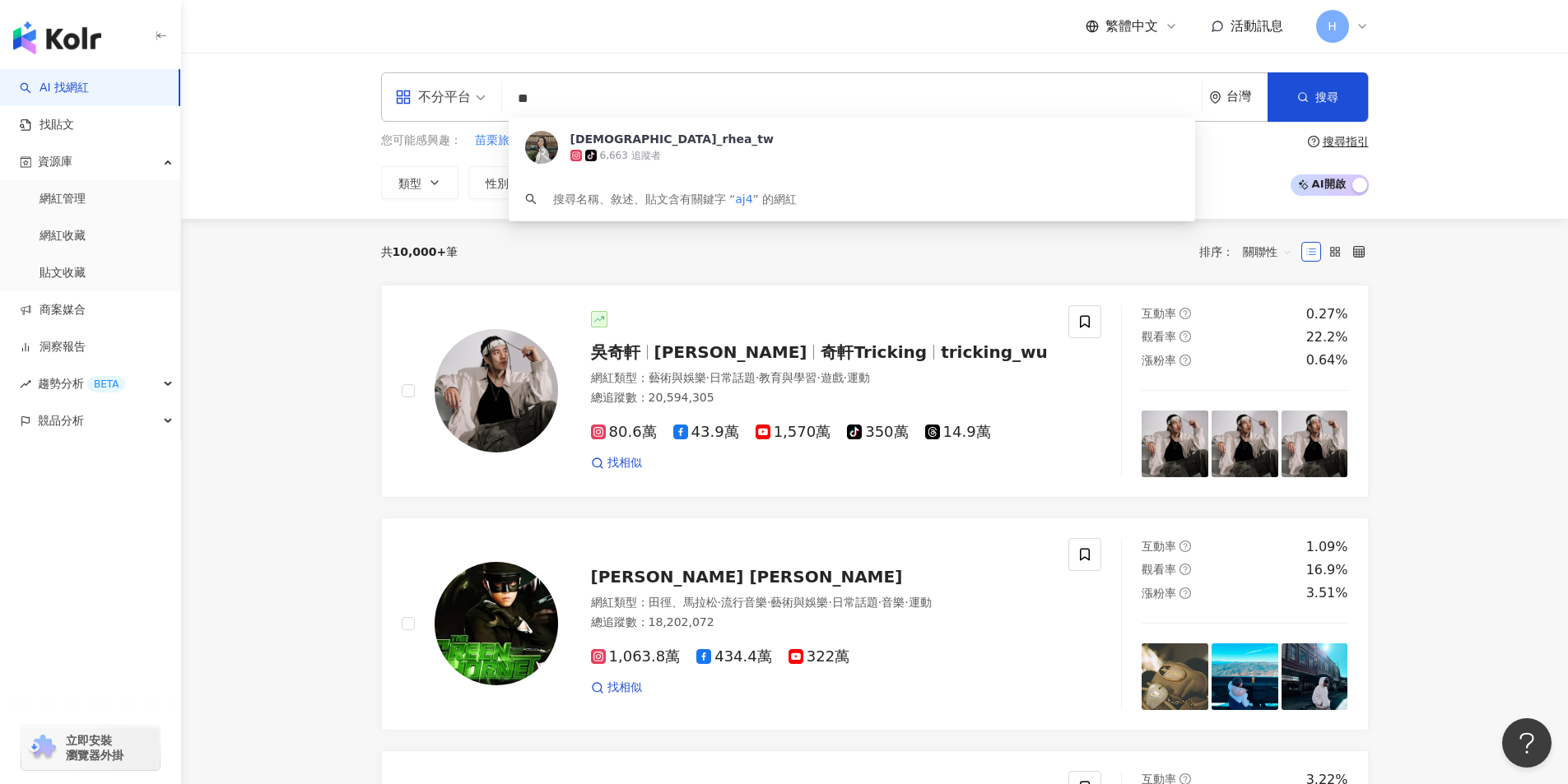
type input "*"
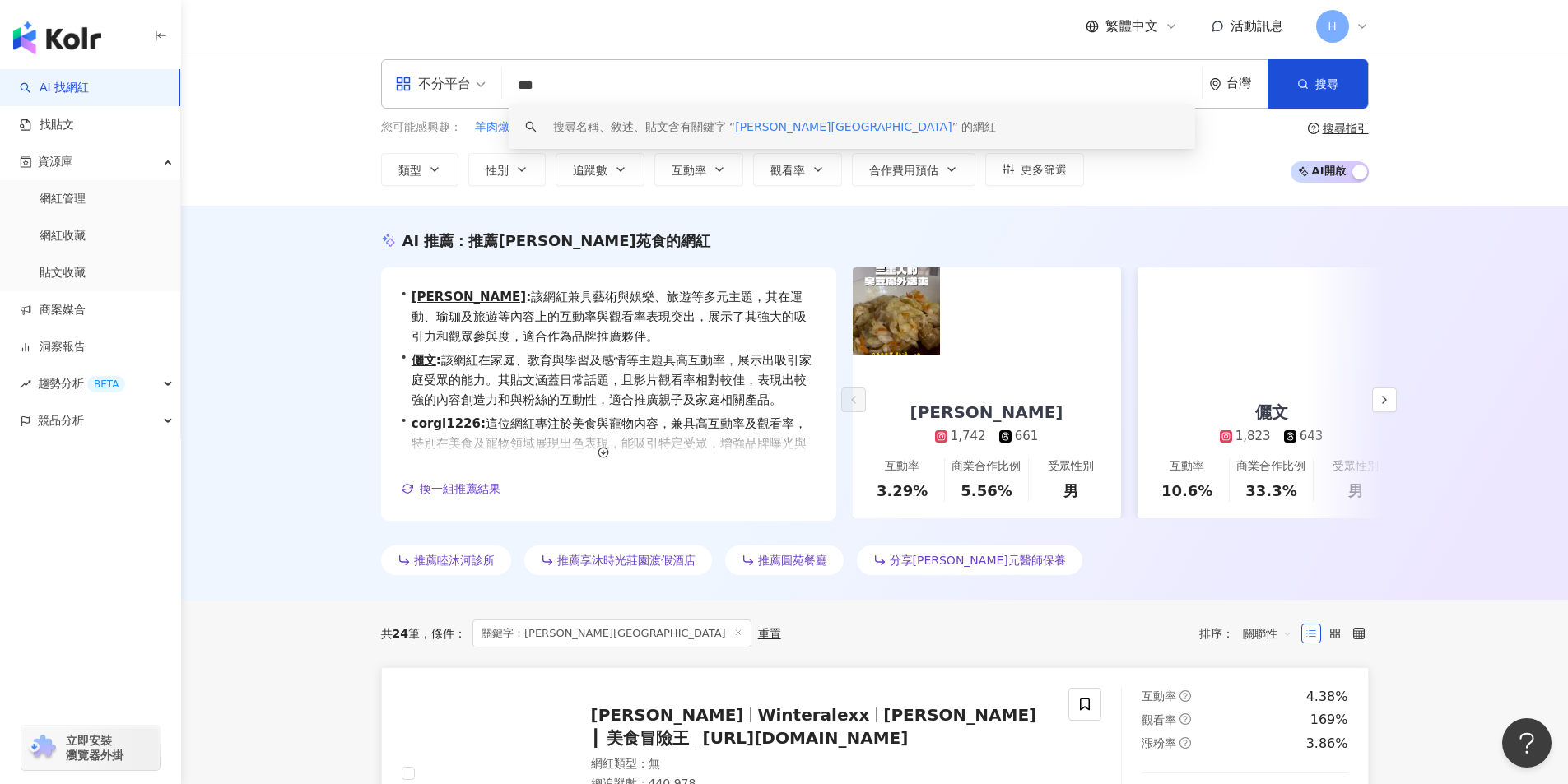
scroll to position [247, 0]
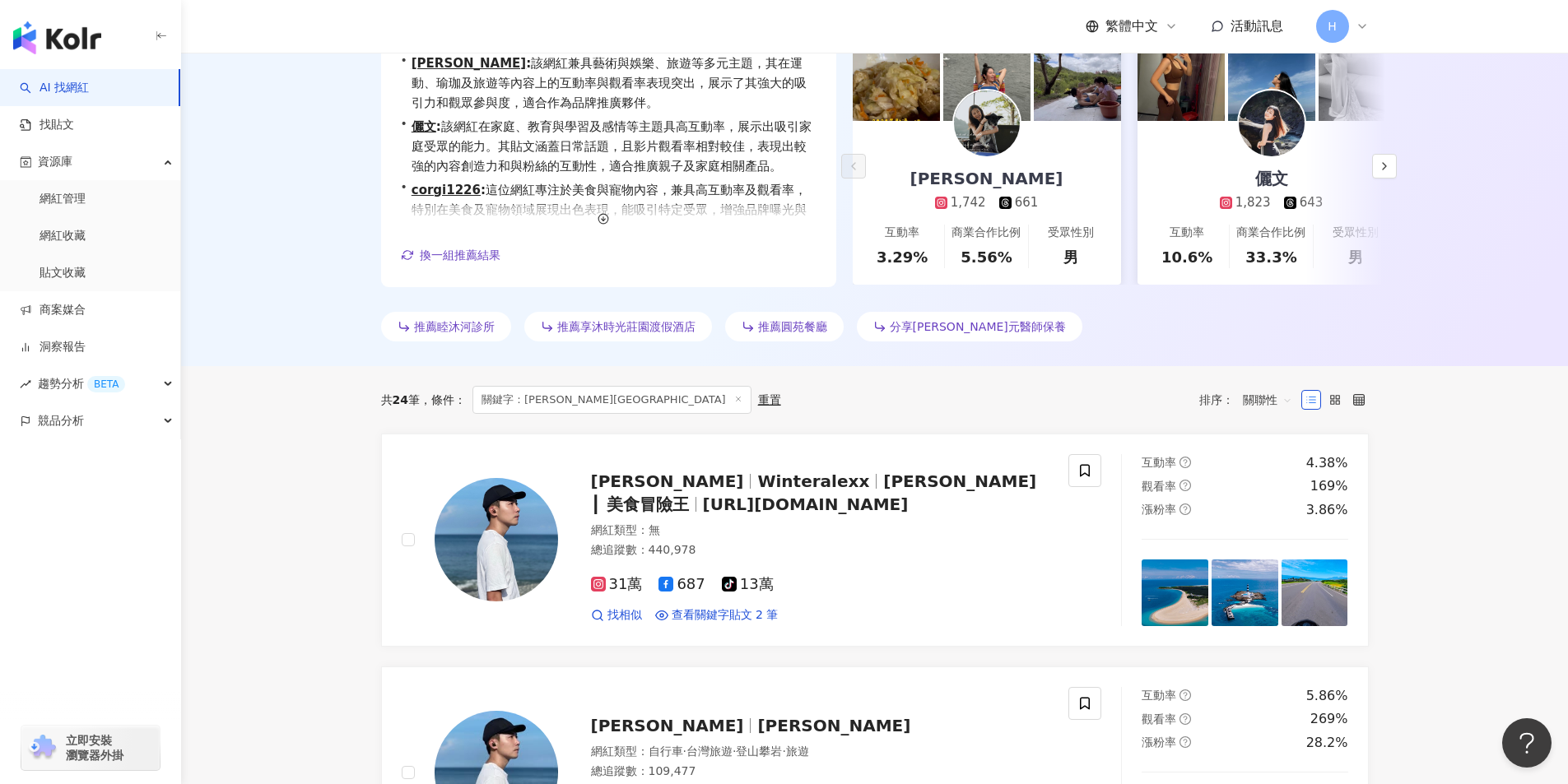
click at [1243, 406] on span "關聯性" at bounding box center [1266, 400] width 49 height 27
click at [1266, 543] on div "觀看率" at bounding box center [1267, 545] width 41 height 18
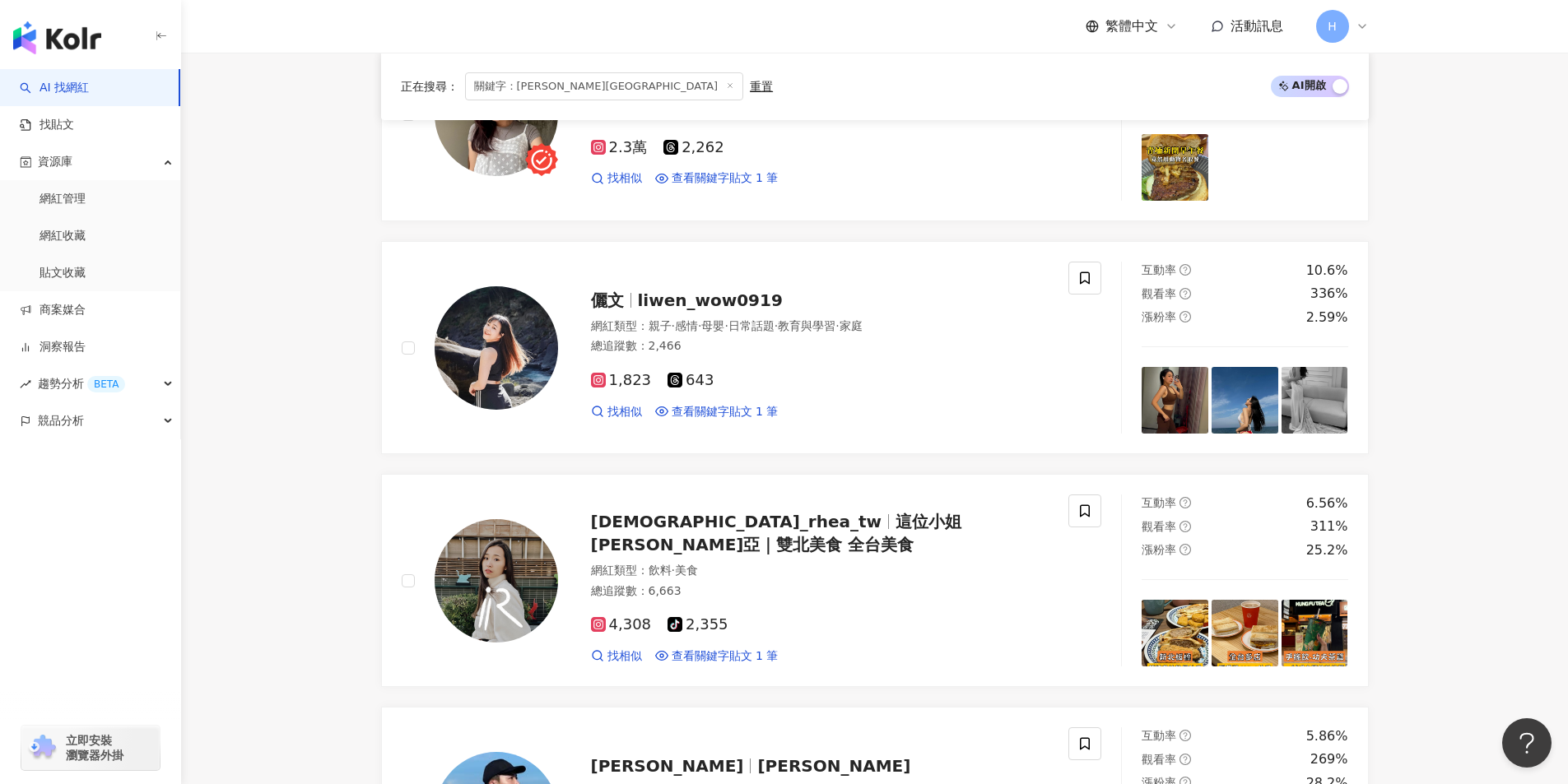
scroll to position [987, 0]
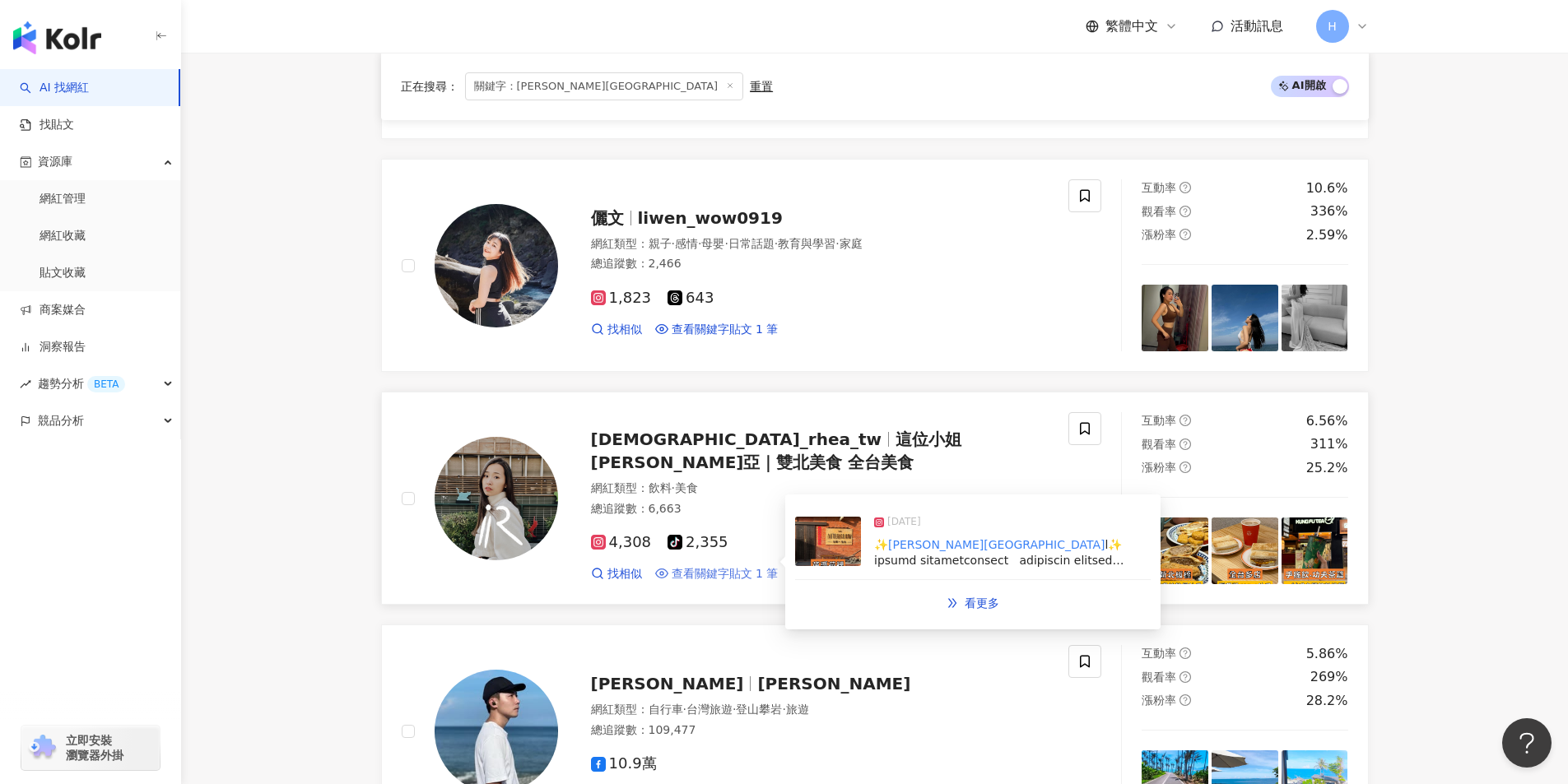
click at [721, 566] on span "查看關鍵字貼文 1 筆" at bounding box center [725, 574] width 107 height 16
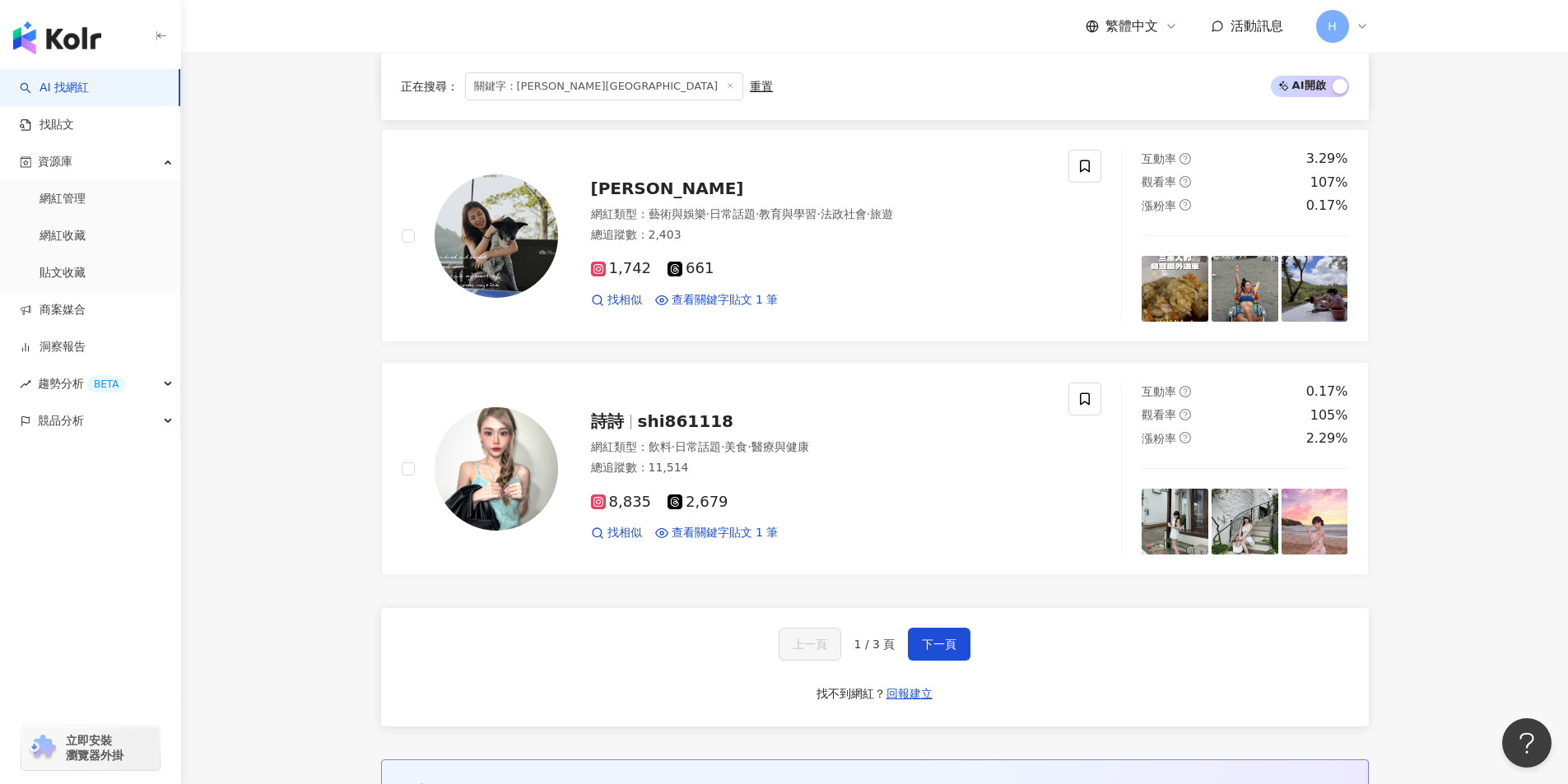
scroll to position [2963, 0]
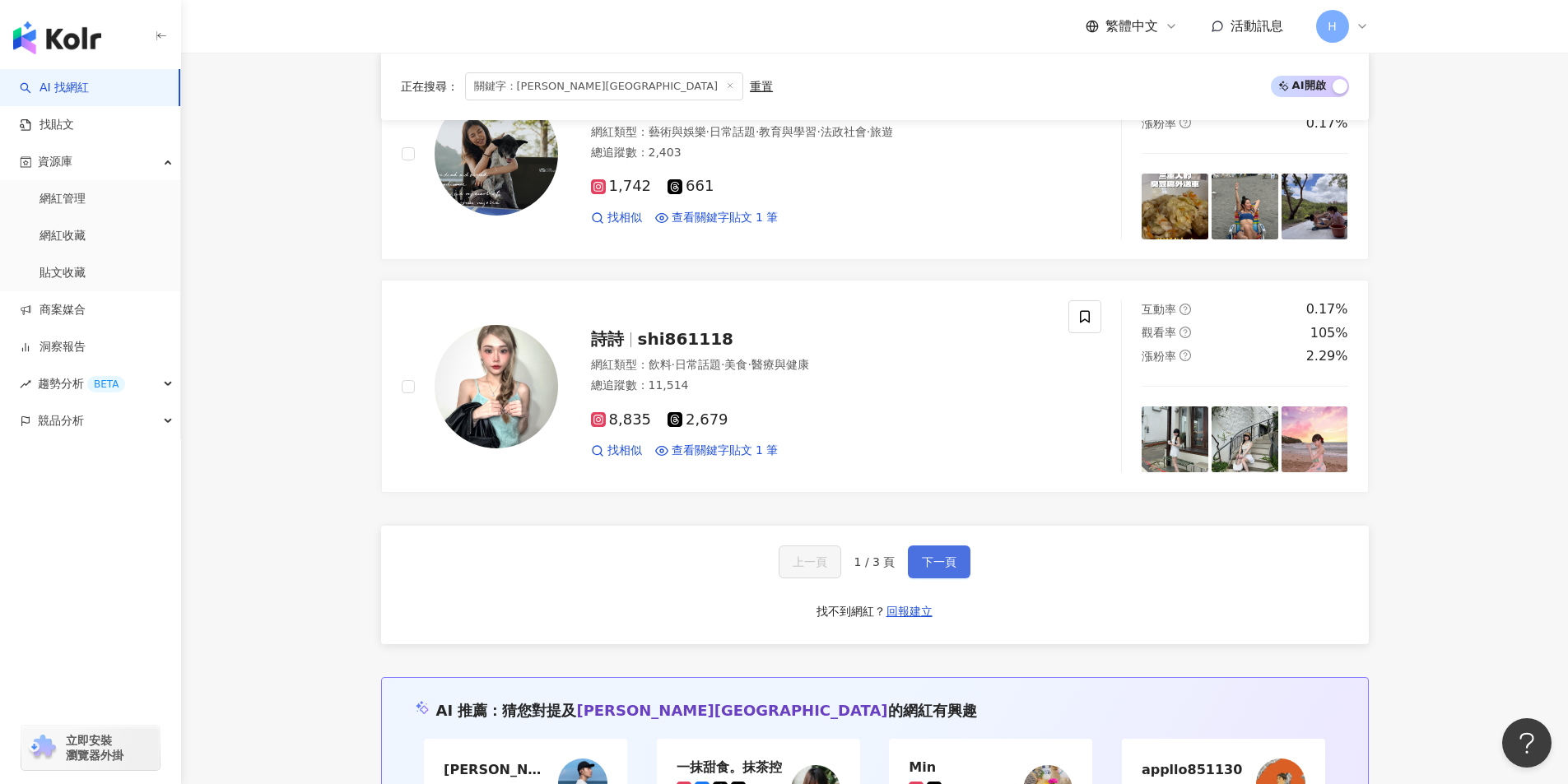
click at [911, 554] on button "下一頁" at bounding box center [939, 562] width 63 height 33
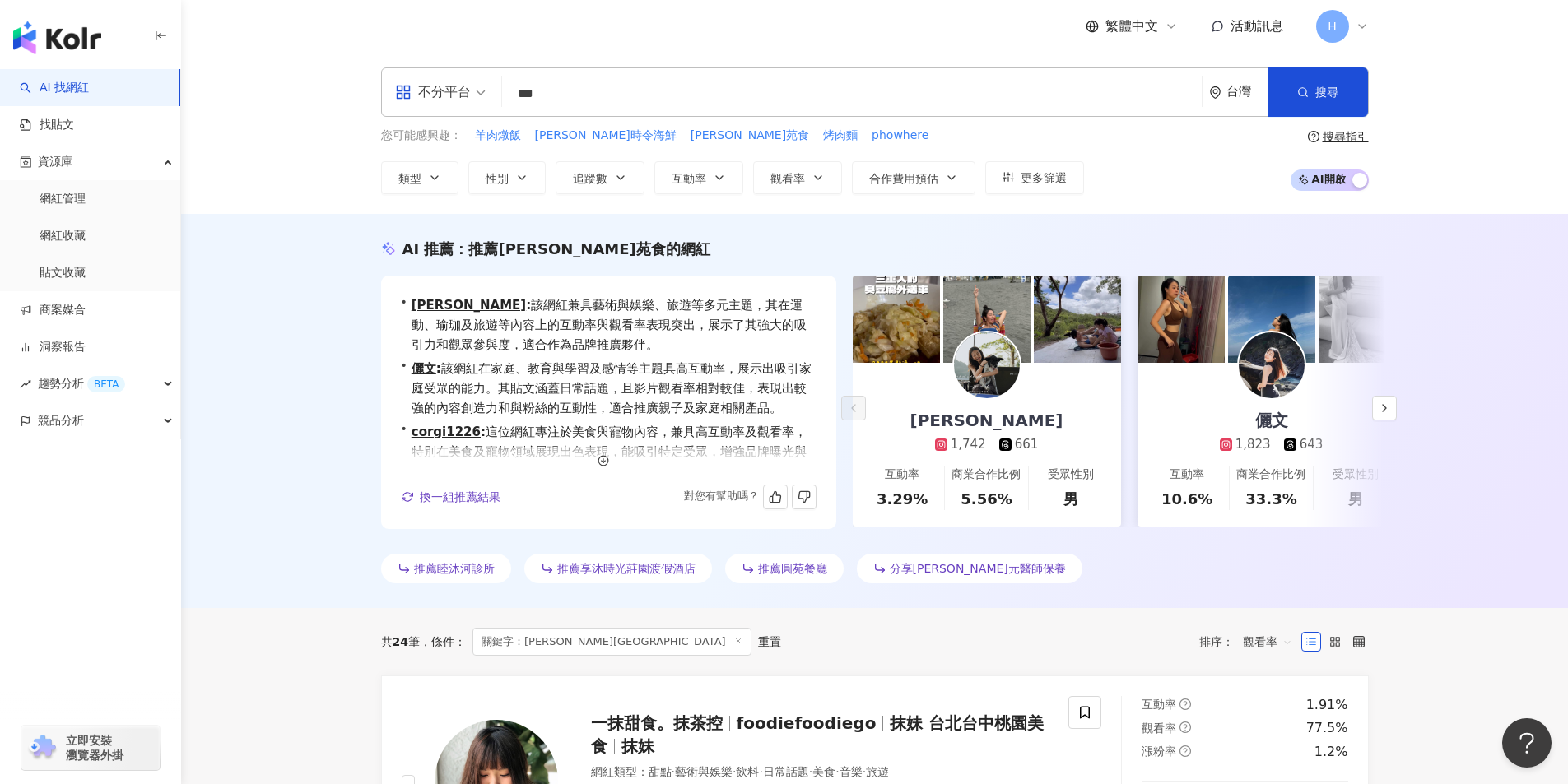
scroll to position [0, 0]
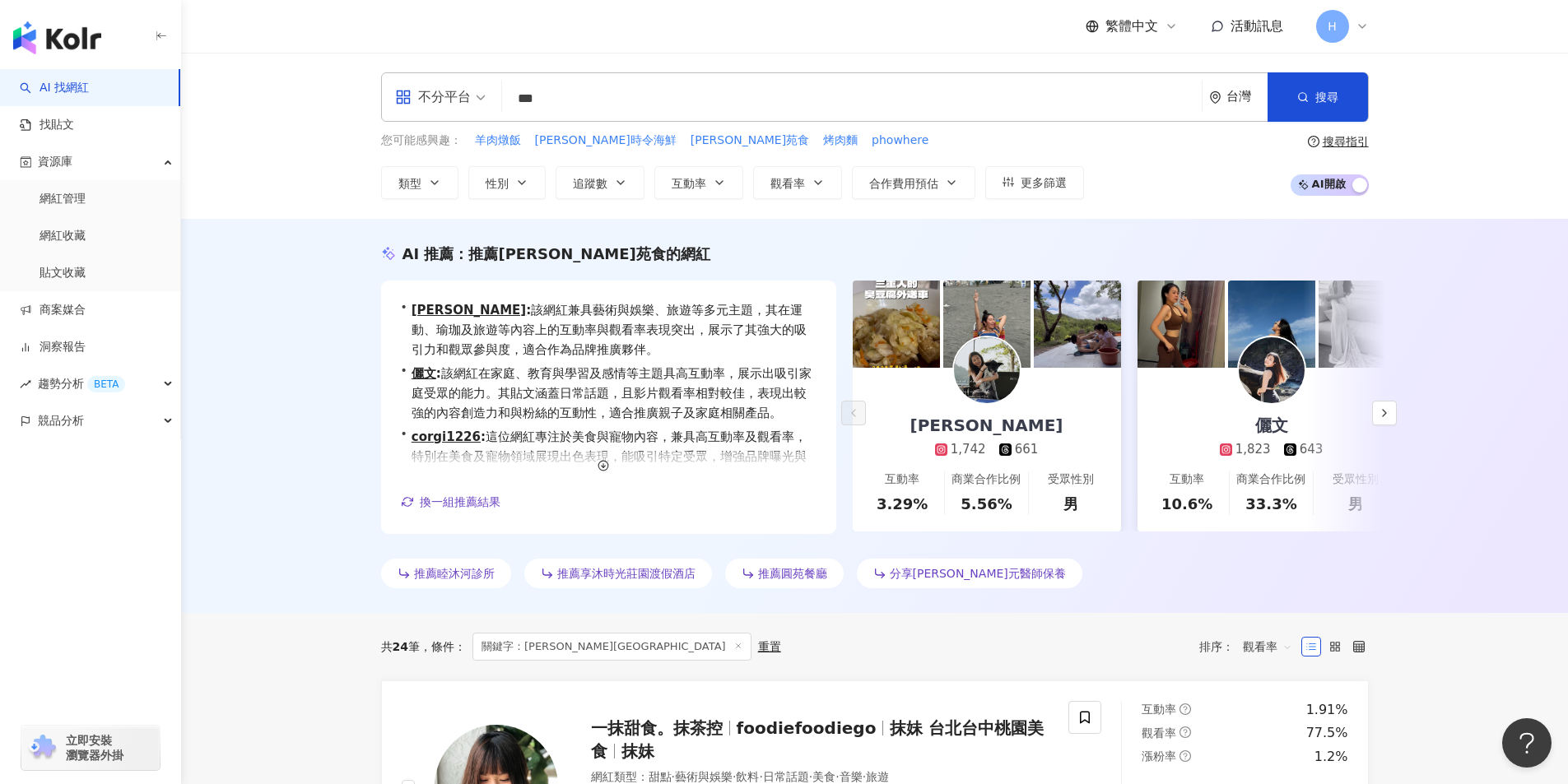
drag, startPoint x: 558, startPoint y: 103, endPoint x: 496, endPoint y: 96, distance: 62.4
click at [496, 96] on div "不分平台 *** 台灣 搜尋 keyword 搜尋名稱、敘述、貼文含有關鍵字 “ 沐暉苑 ” 的網紅" at bounding box center [874, 96] width 987 height 49
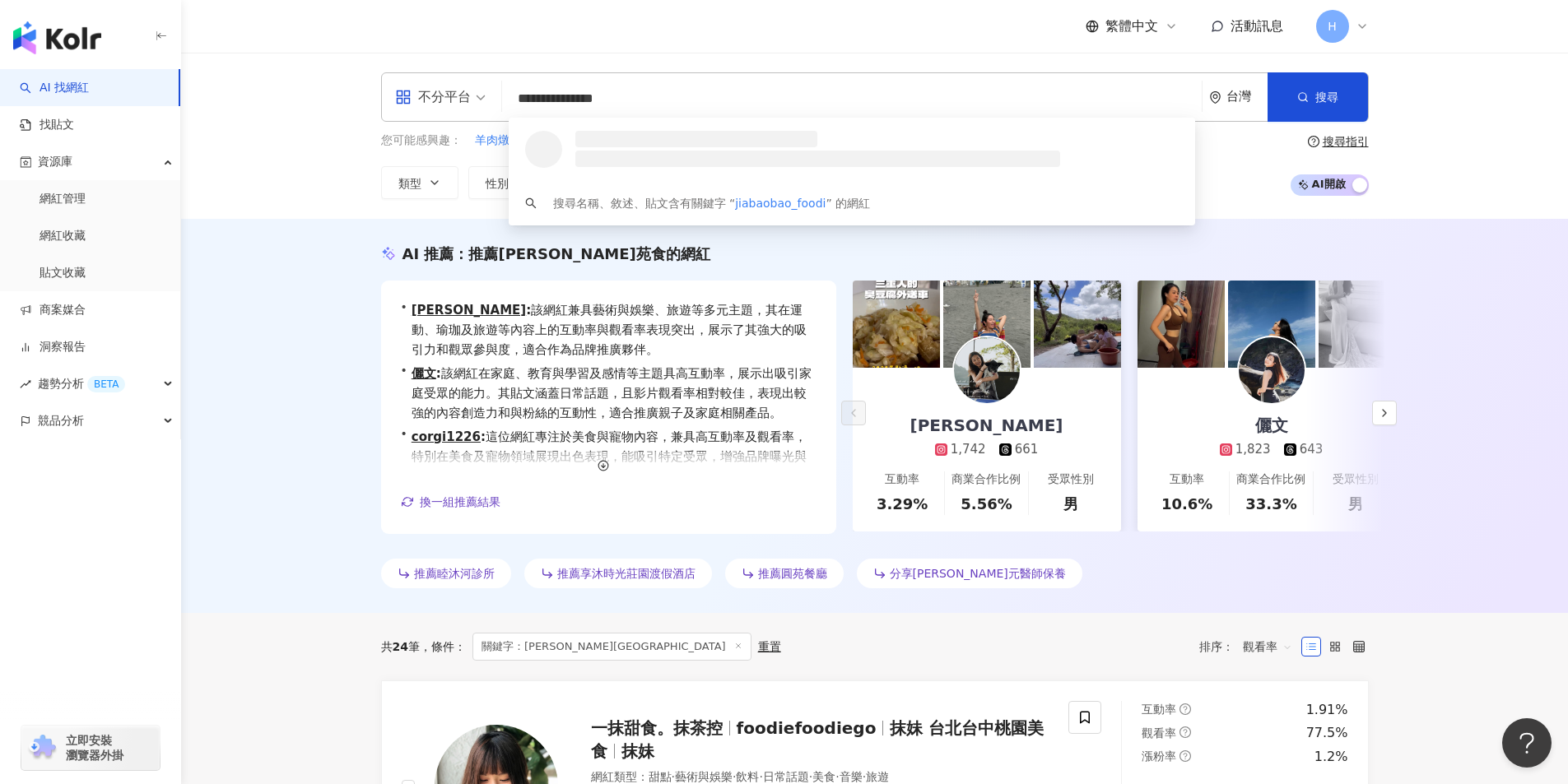
type input "**********"
click at [619, 134] on div "扉扉 (♡˙︶˙♡" at bounding box center [608, 139] width 76 height 16
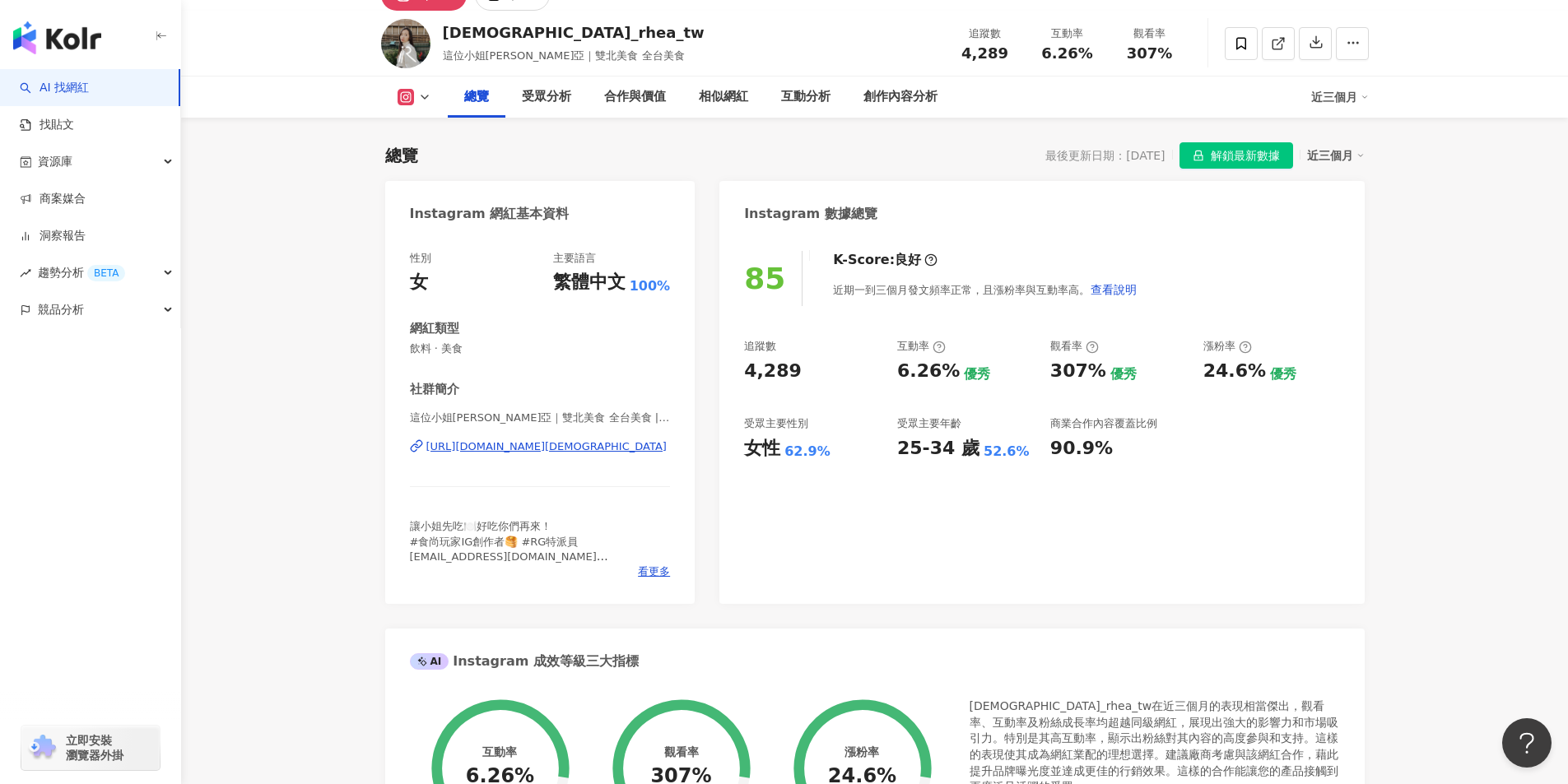
scroll to position [741, 0]
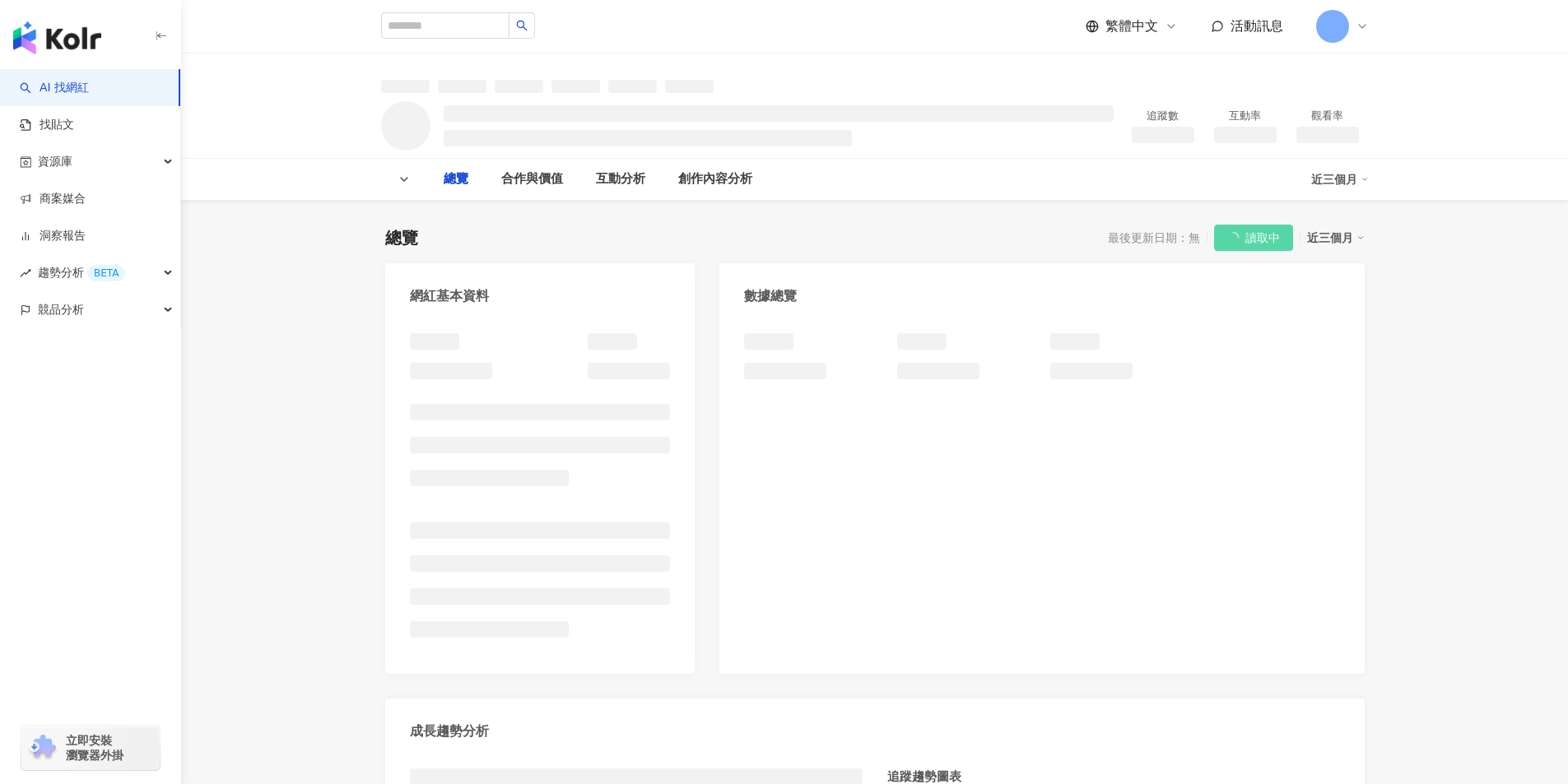
type input "***"
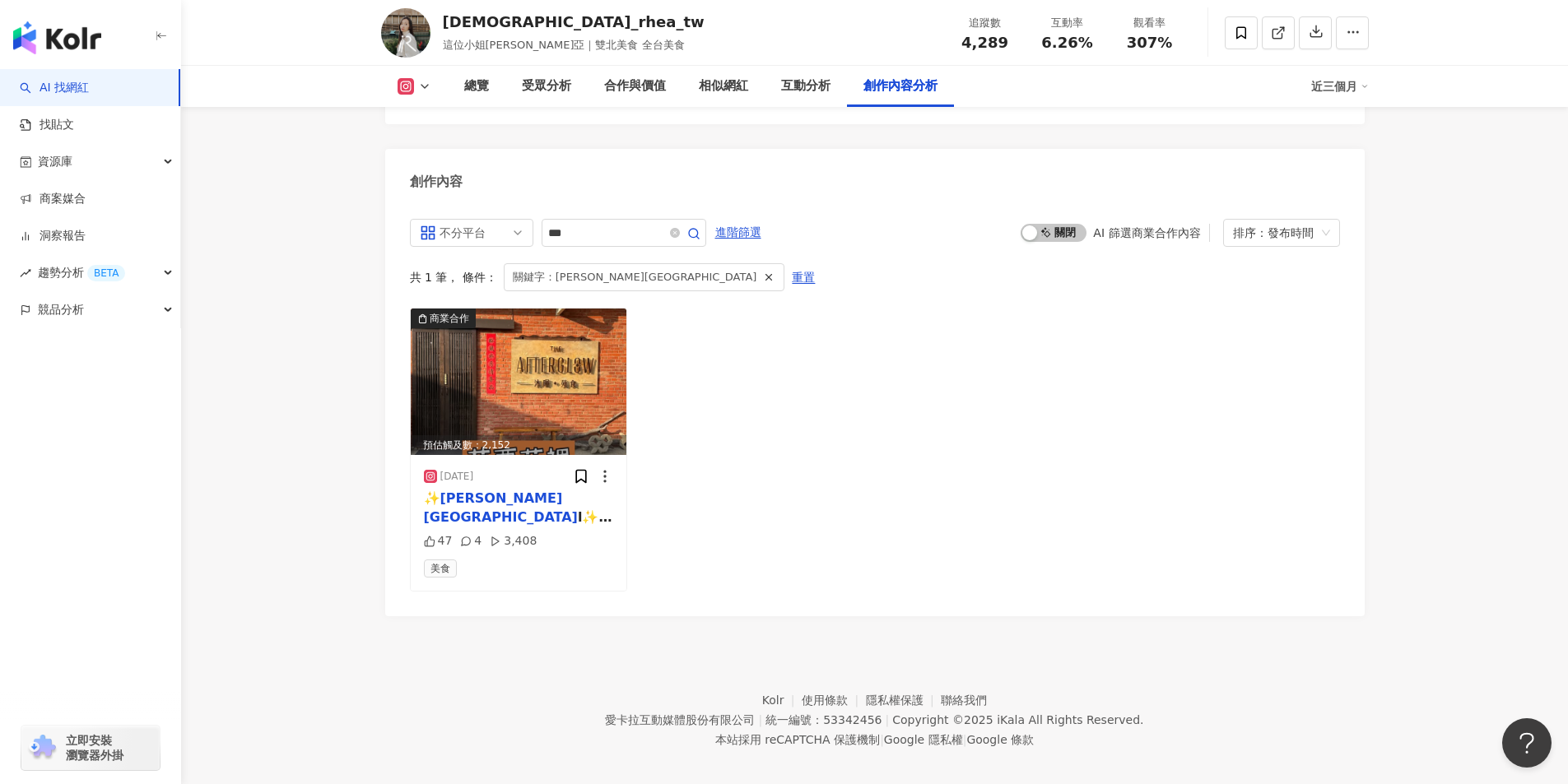
scroll to position [5079, 0]
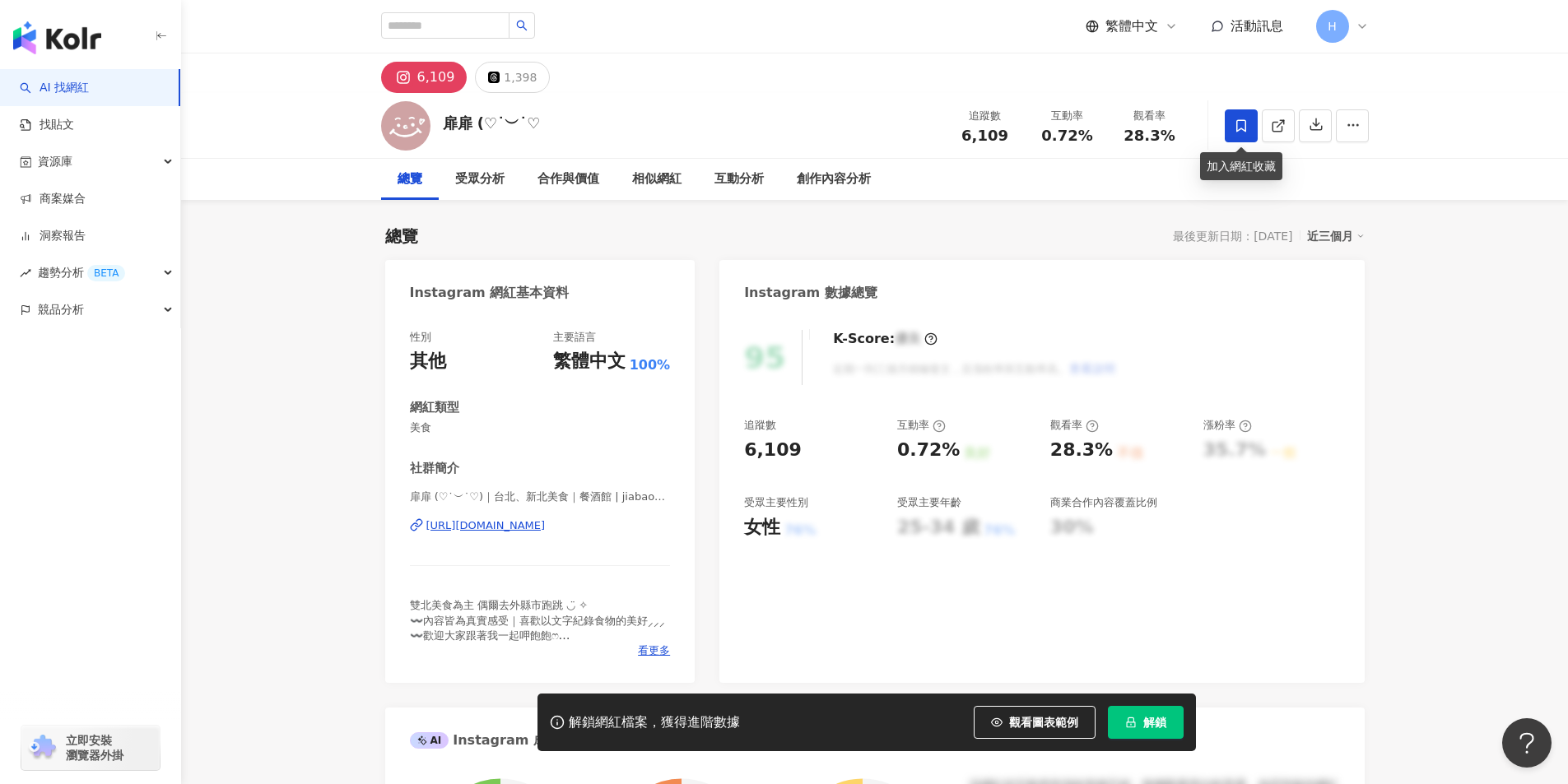
click at [1241, 128] on icon at bounding box center [1241, 126] width 9 height 12
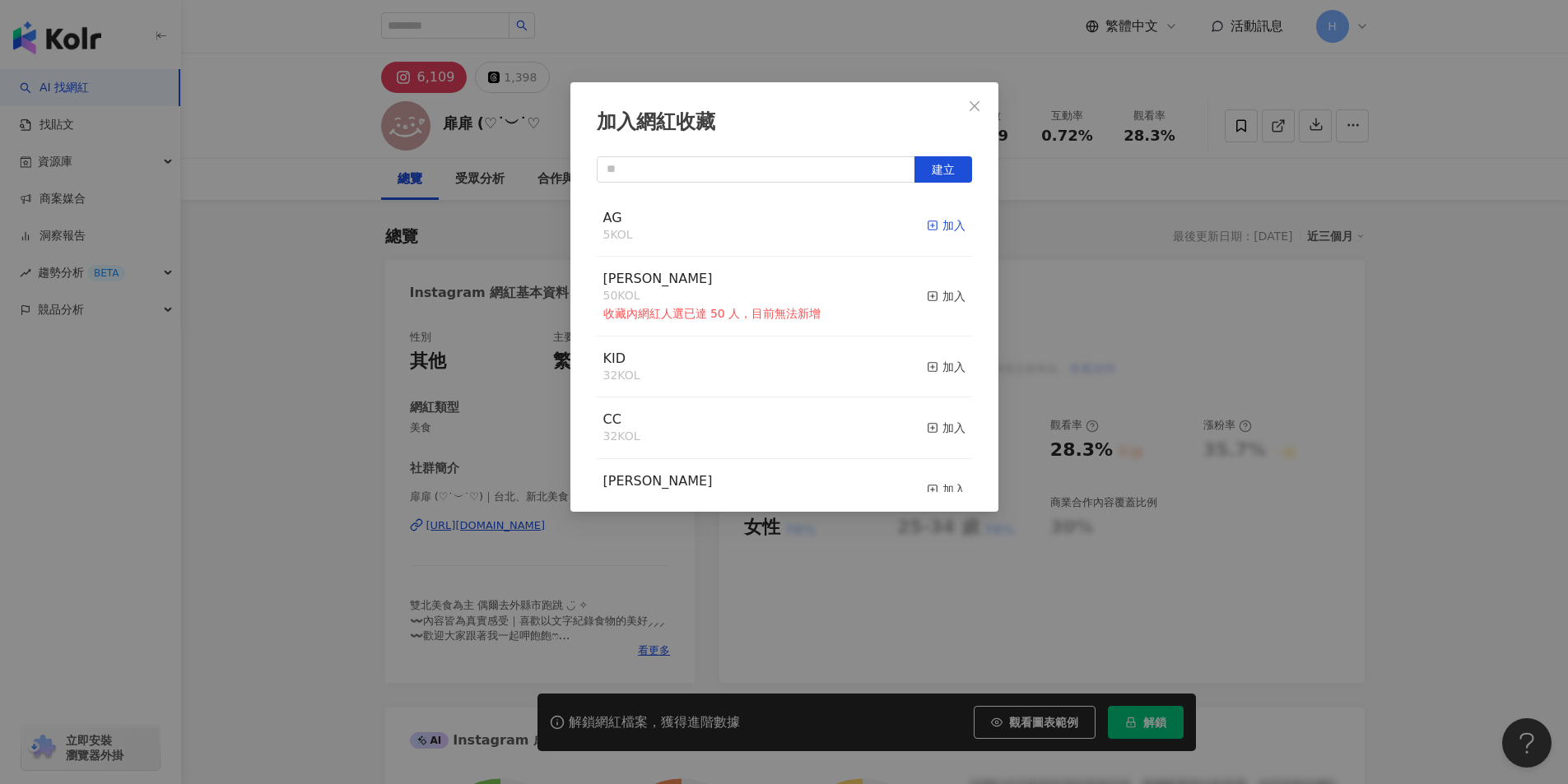
click at [927, 221] on icon "button" at bounding box center [932, 225] width 11 height 11
click at [976, 109] on icon "close" at bounding box center [974, 106] width 13 height 13
click at [974, 105] on div "加入網紅收藏 建立 AG 6 KOL 已加入 順宏 50 KOL 收藏內網紅人選已達 50 人，目前無法新增 加入 KID 32 KOL 加入 CC 32 K…" at bounding box center [784, 392] width 1568 height 784
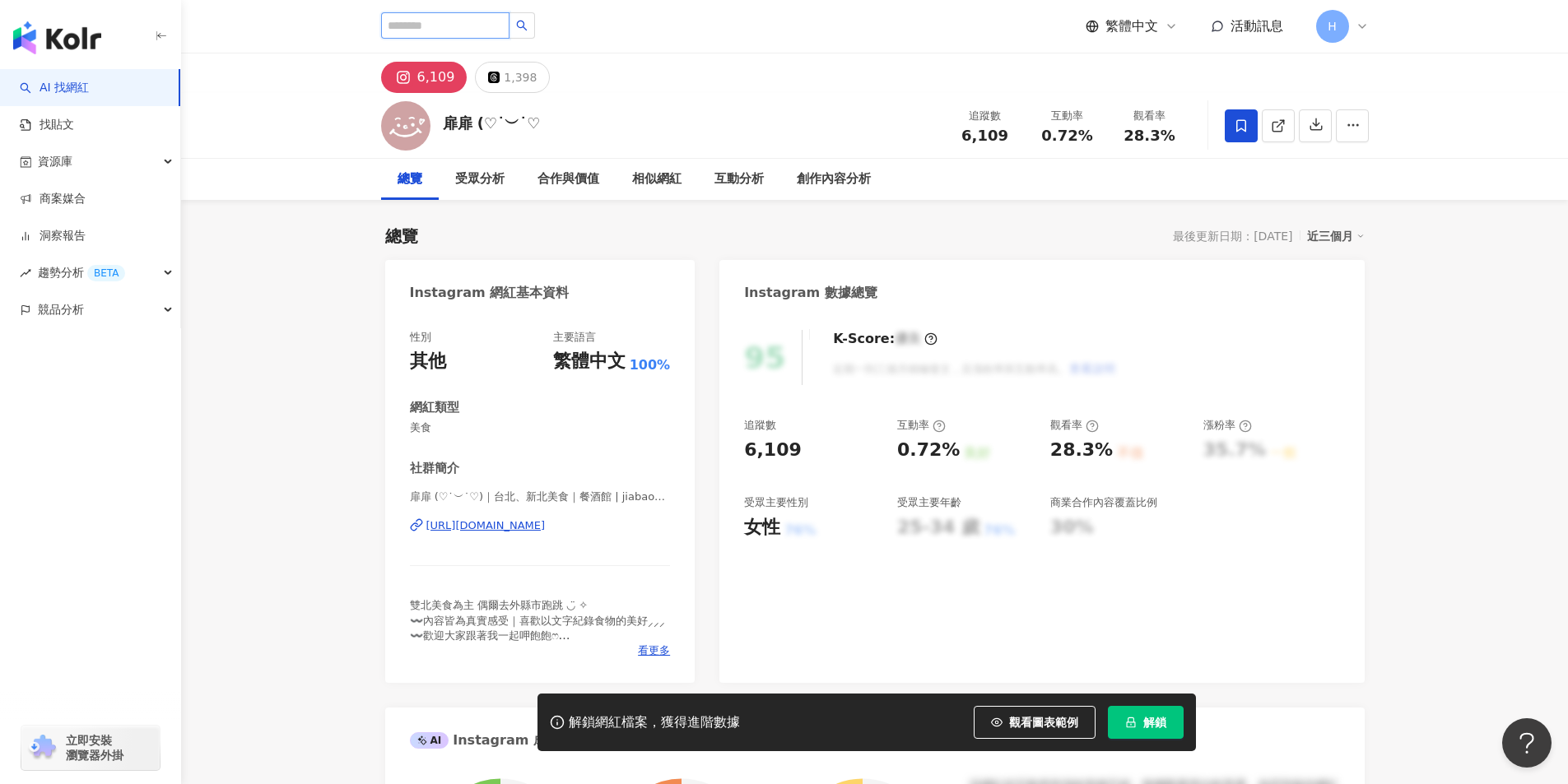
click at [488, 26] on input "search" at bounding box center [445, 25] width 128 height 27
type input "**"
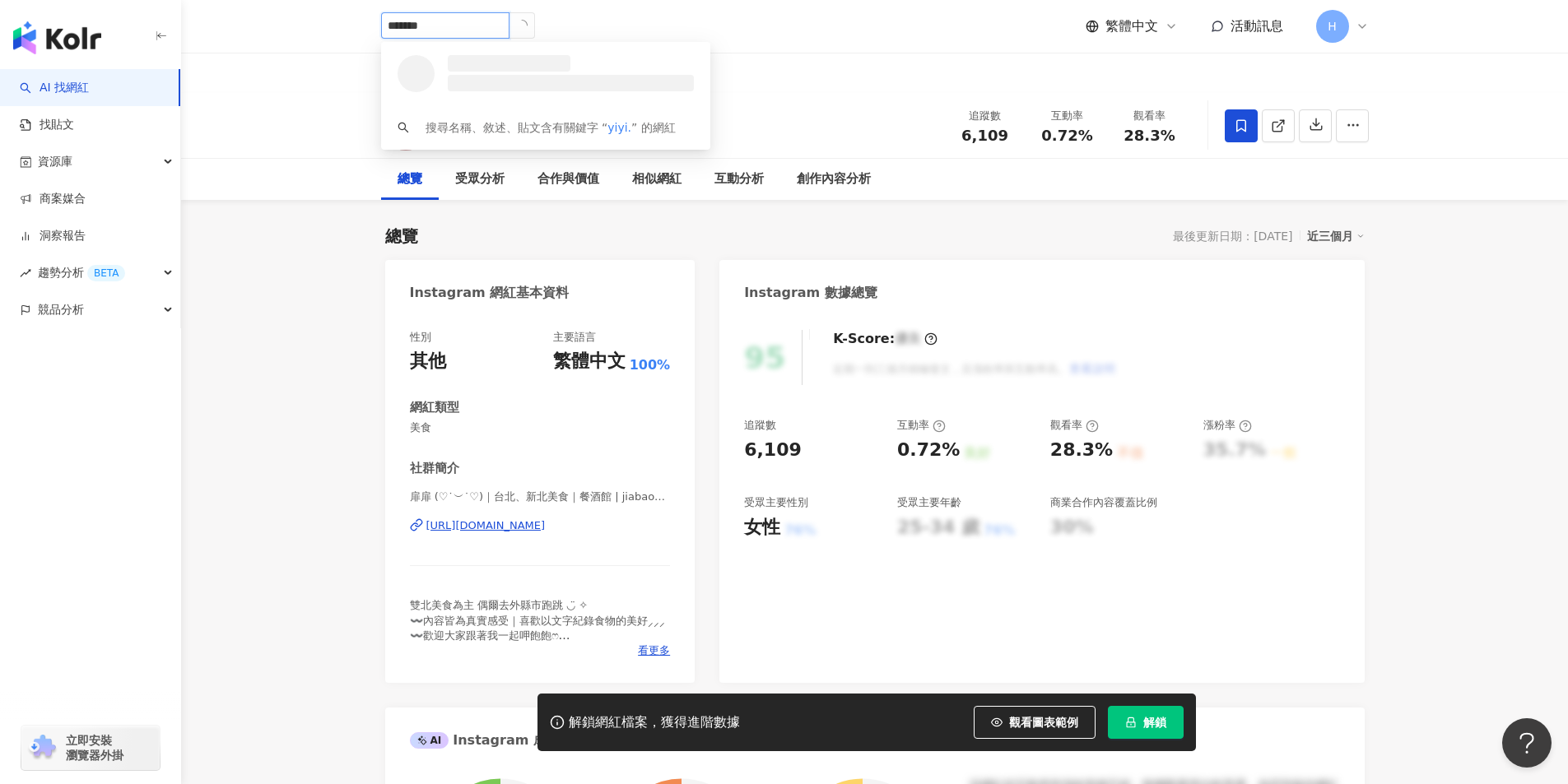
type input "********"
click at [500, 59] on div "[PERSON_NAME]·日常記食" at bounding box center [488, 63] width 92 height 16
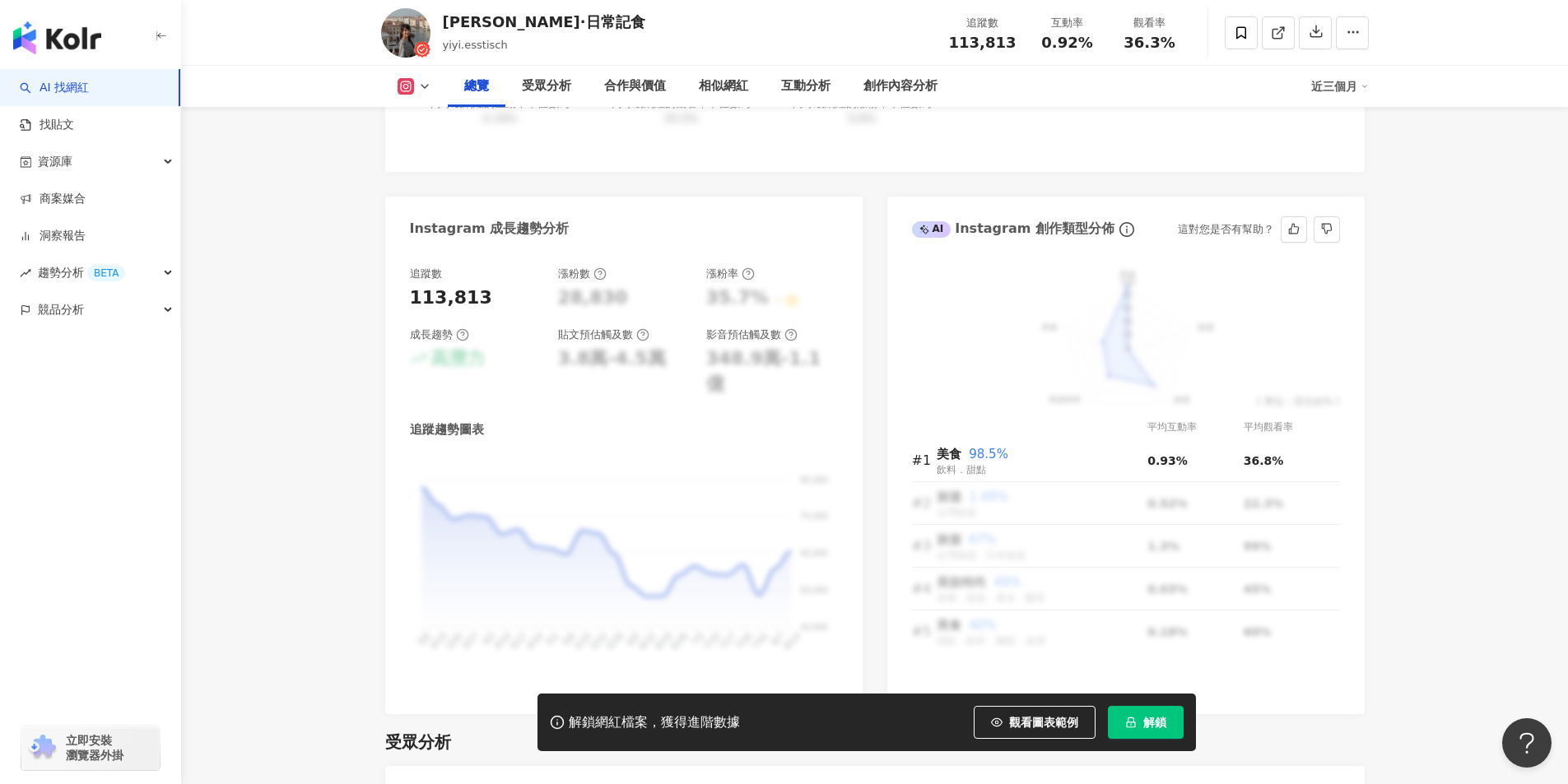
scroll to position [905, 0]
